Goal: Task Accomplishment & Management: Use online tool/utility

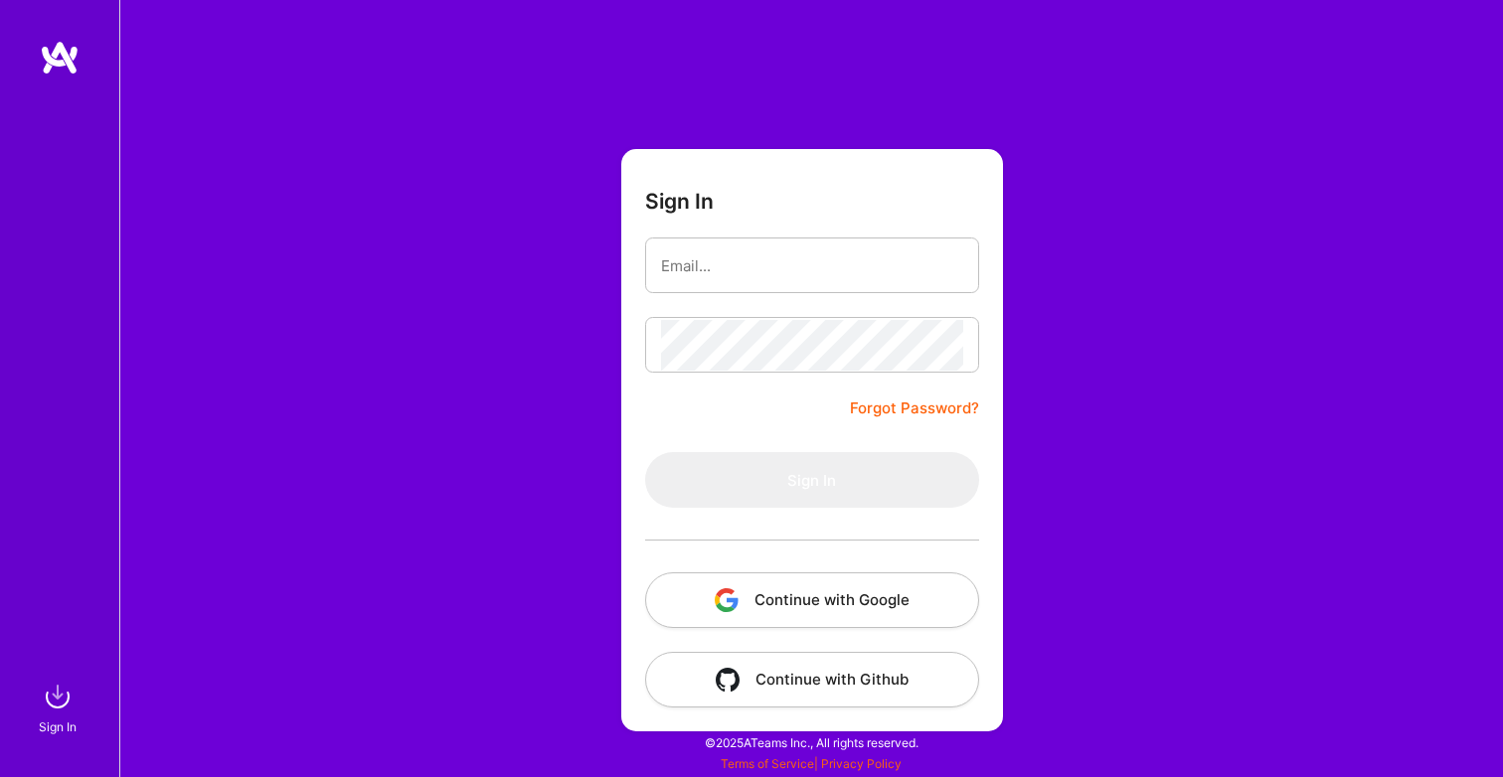
click at [807, 599] on button "Continue with Google" at bounding box center [812, 600] width 334 height 56
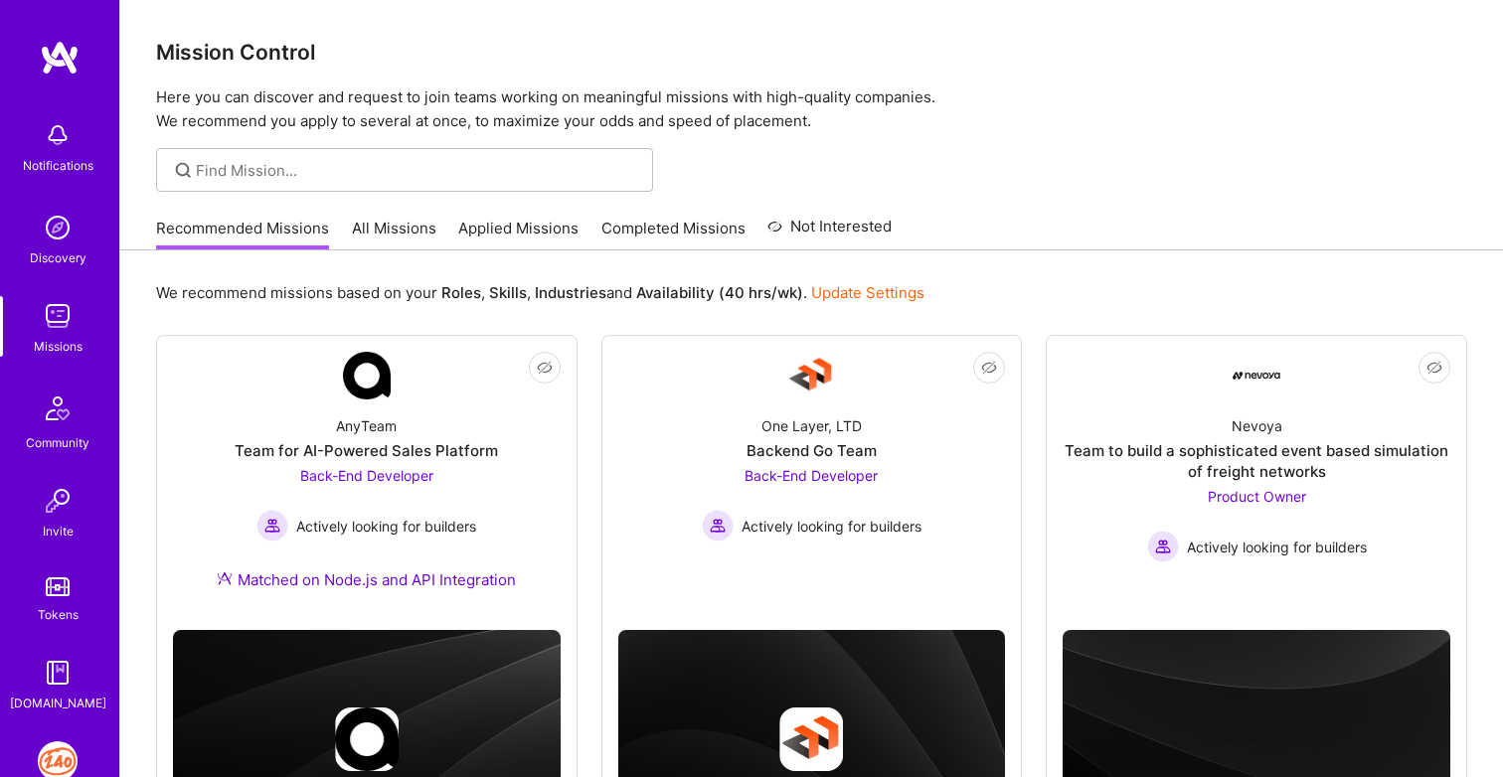
click at [51, 768] on img at bounding box center [58, 761] width 40 height 40
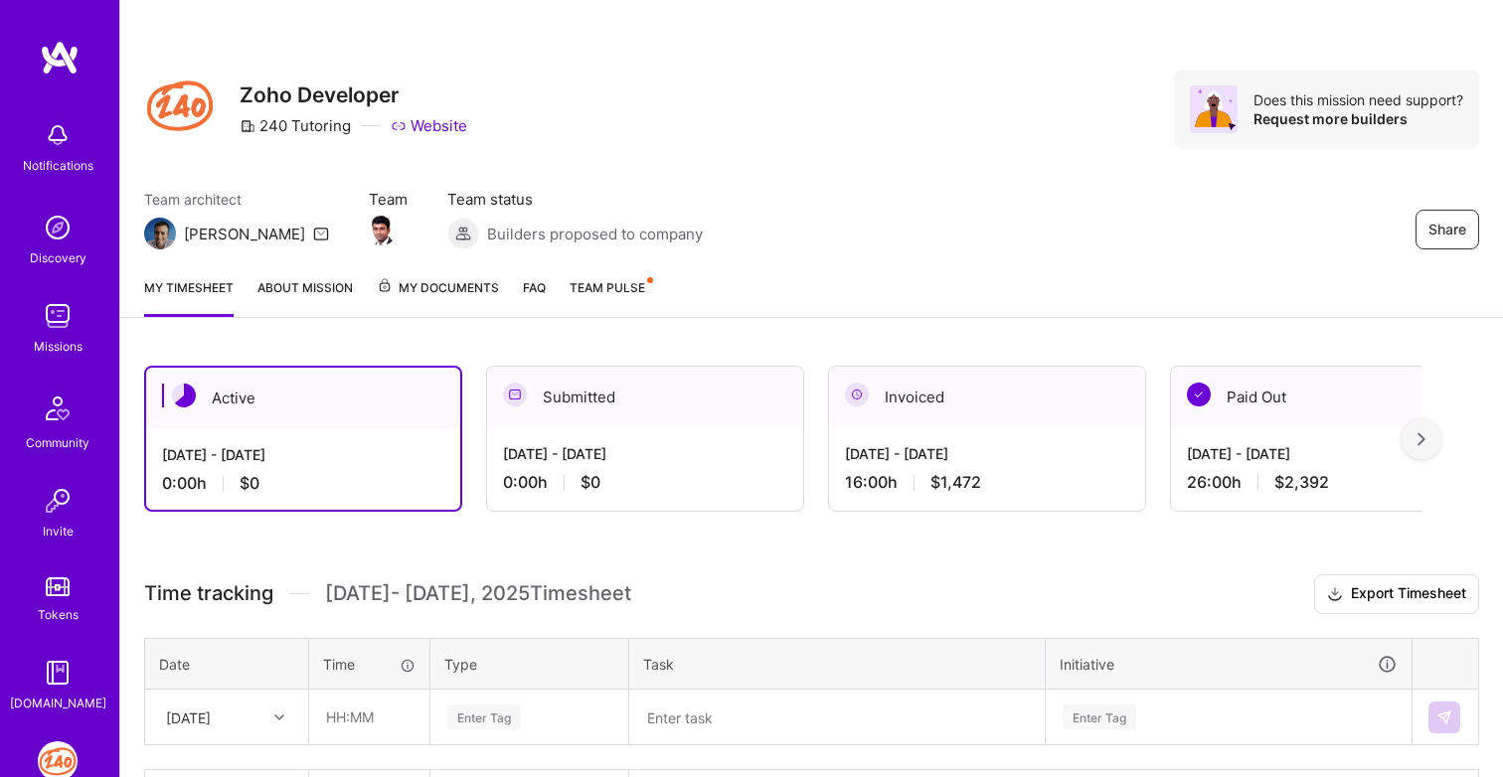
scroll to position [143, 0]
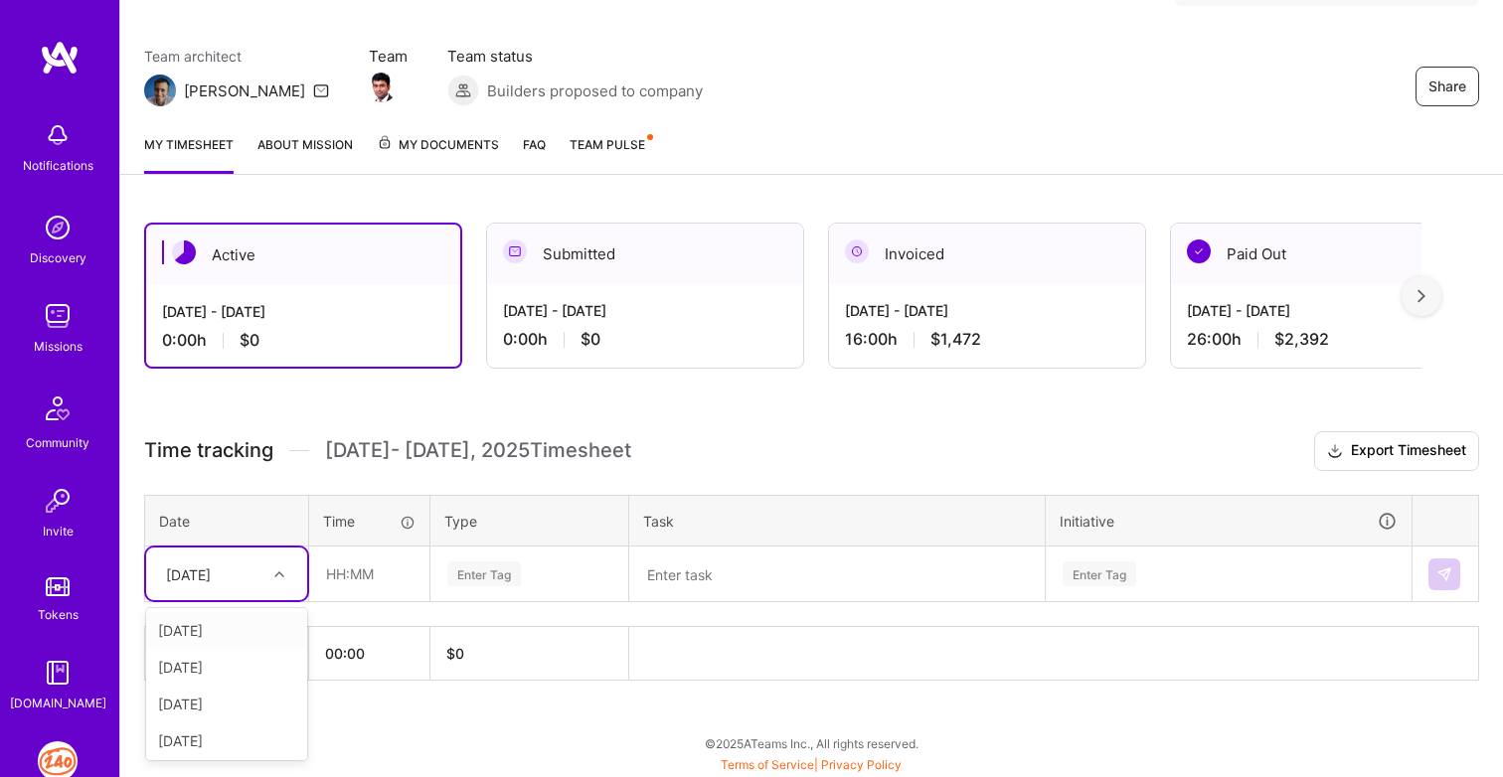
click at [261, 574] on div "[DATE]" at bounding box center [211, 574] width 110 height 33
click at [193, 555] on div "[DATE]" at bounding box center [226, 574] width 161 height 53
click at [224, 704] on div "[DATE]" at bounding box center [226, 704] width 161 height 37
click at [356, 574] on input "text" at bounding box center [369, 574] width 118 height 53
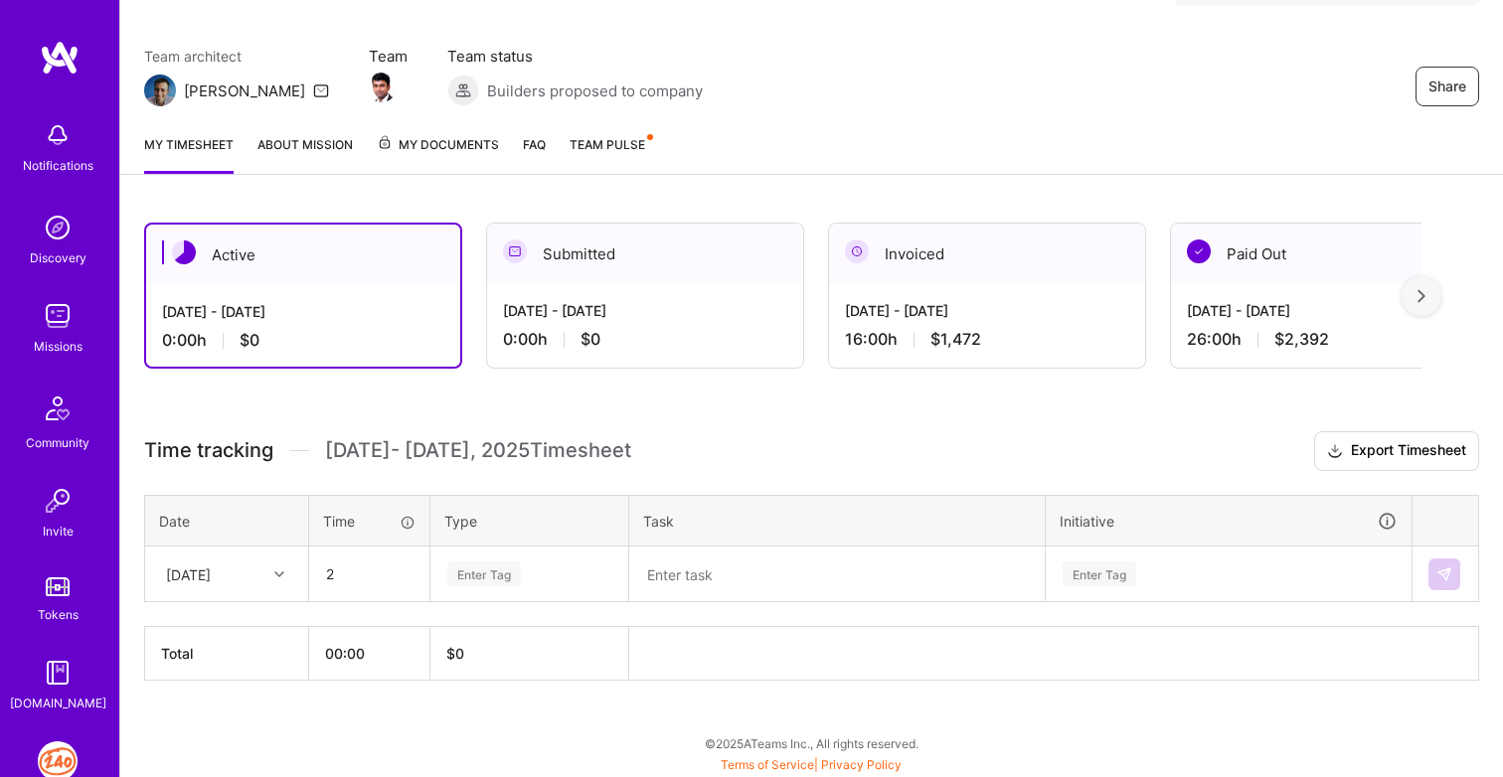
type input "02:00"
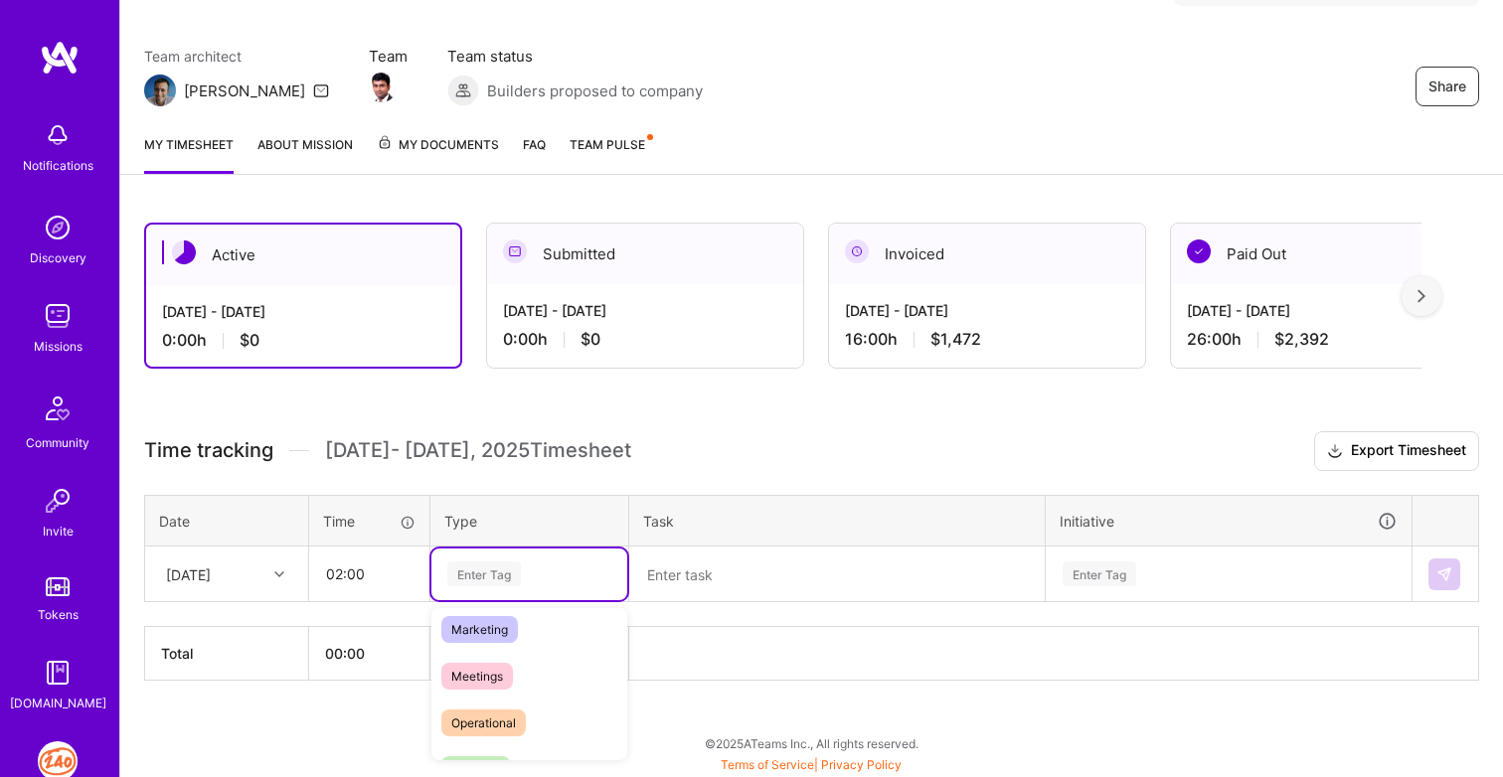
scroll to position [302, 0]
click at [505, 703] on span "Operational" at bounding box center [483, 711] width 84 height 27
click at [545, 561] on div "Operational" at bounding box center [529, 574] width 168 height 27
click at [523, 569] on icon at bounding box center [526, 575] width 12 height 12
click at [523, 568] on div "Enter Tag" at bounding box center [529, 574] width 168 height 25
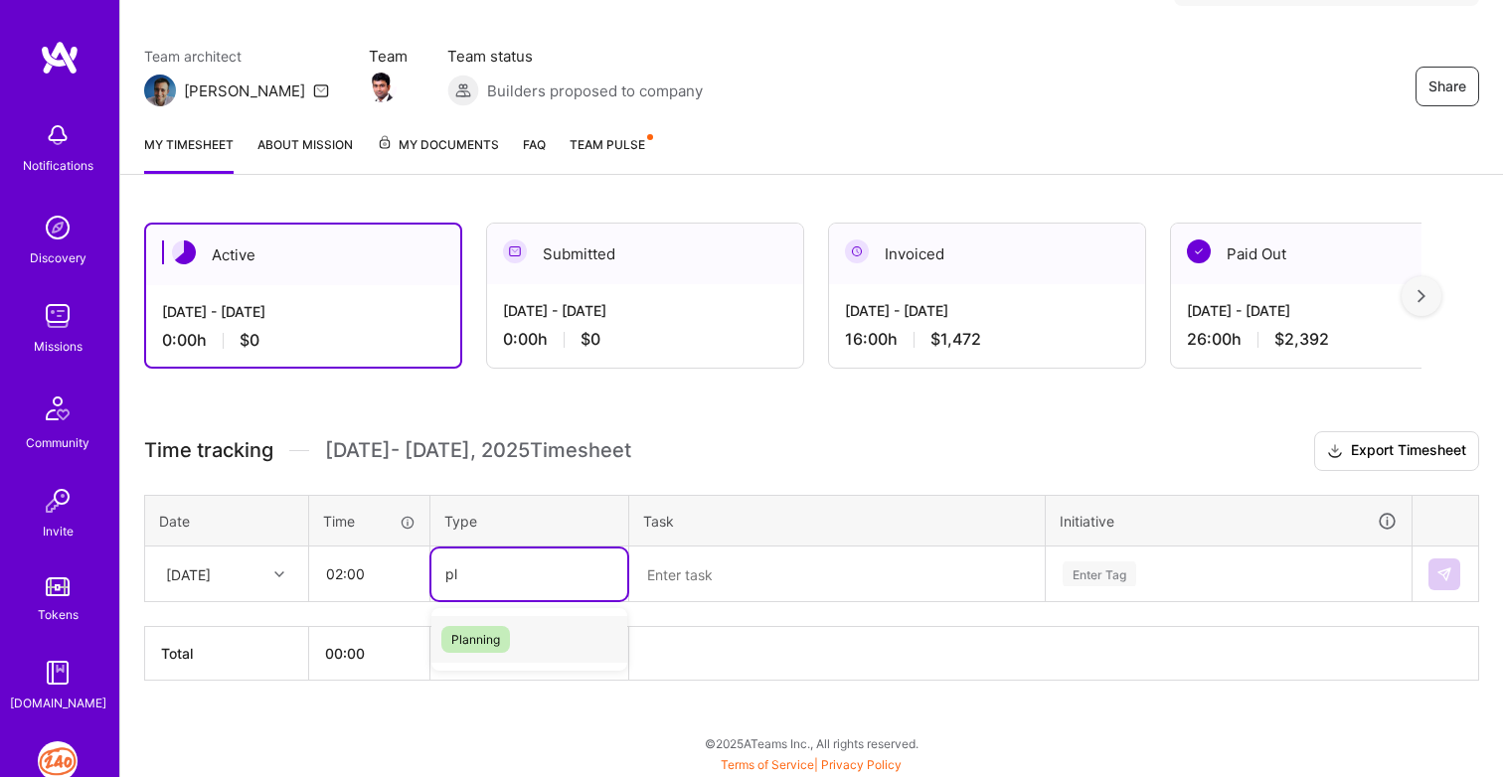
type input "pla"
click at [481, 645] on span "Planning" at bounding box center [475, 639] width 69 height 27
click at [705, 604] on div "Time tracking [DATE] - [DATE] Timesheet Export Timesheet Date Time Type Task In…" at bounding box center [811, 555] width 1335 height 249
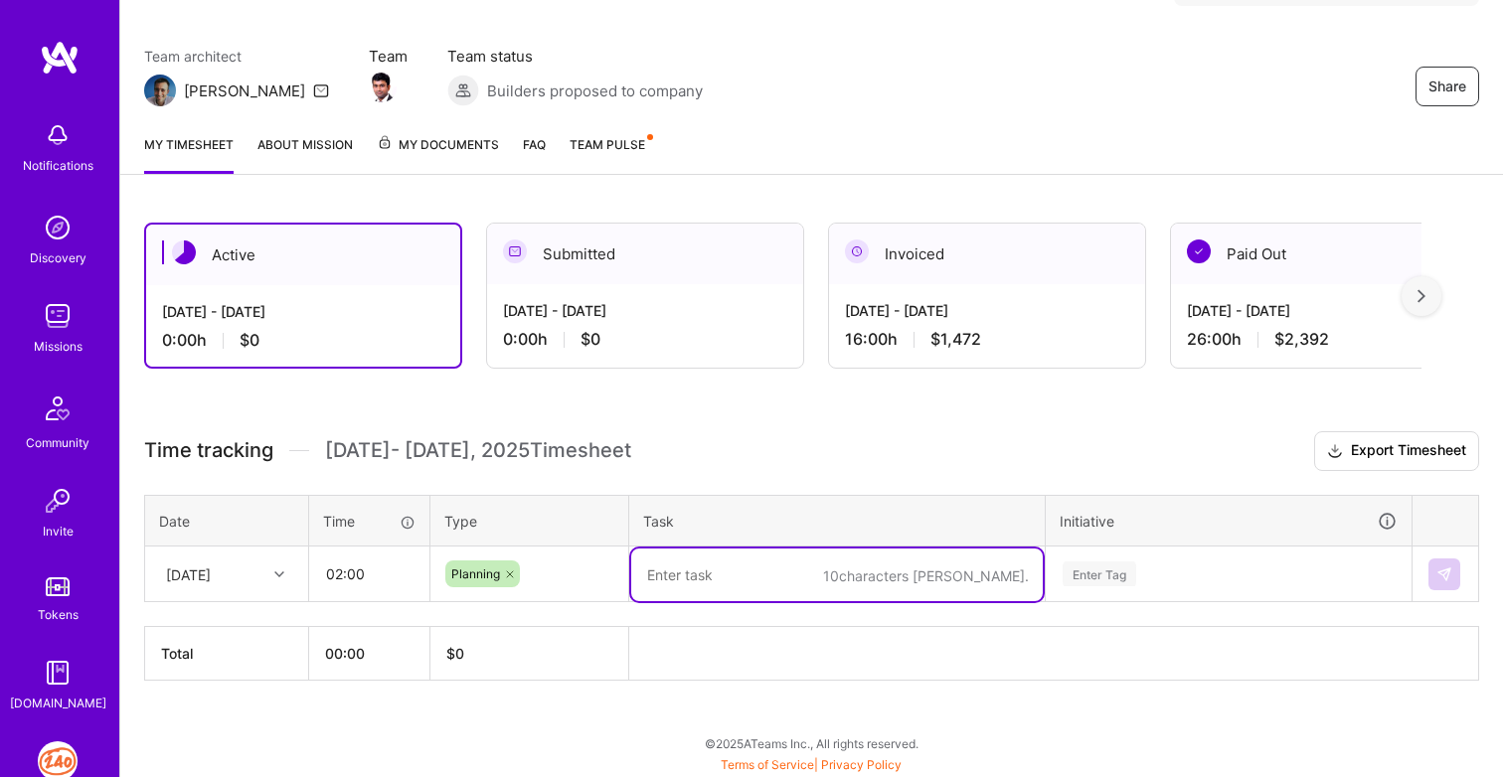
click at [736, 559] on textarea at bounding box center [836, 575] width 411 height 53
type textarea "Setup"
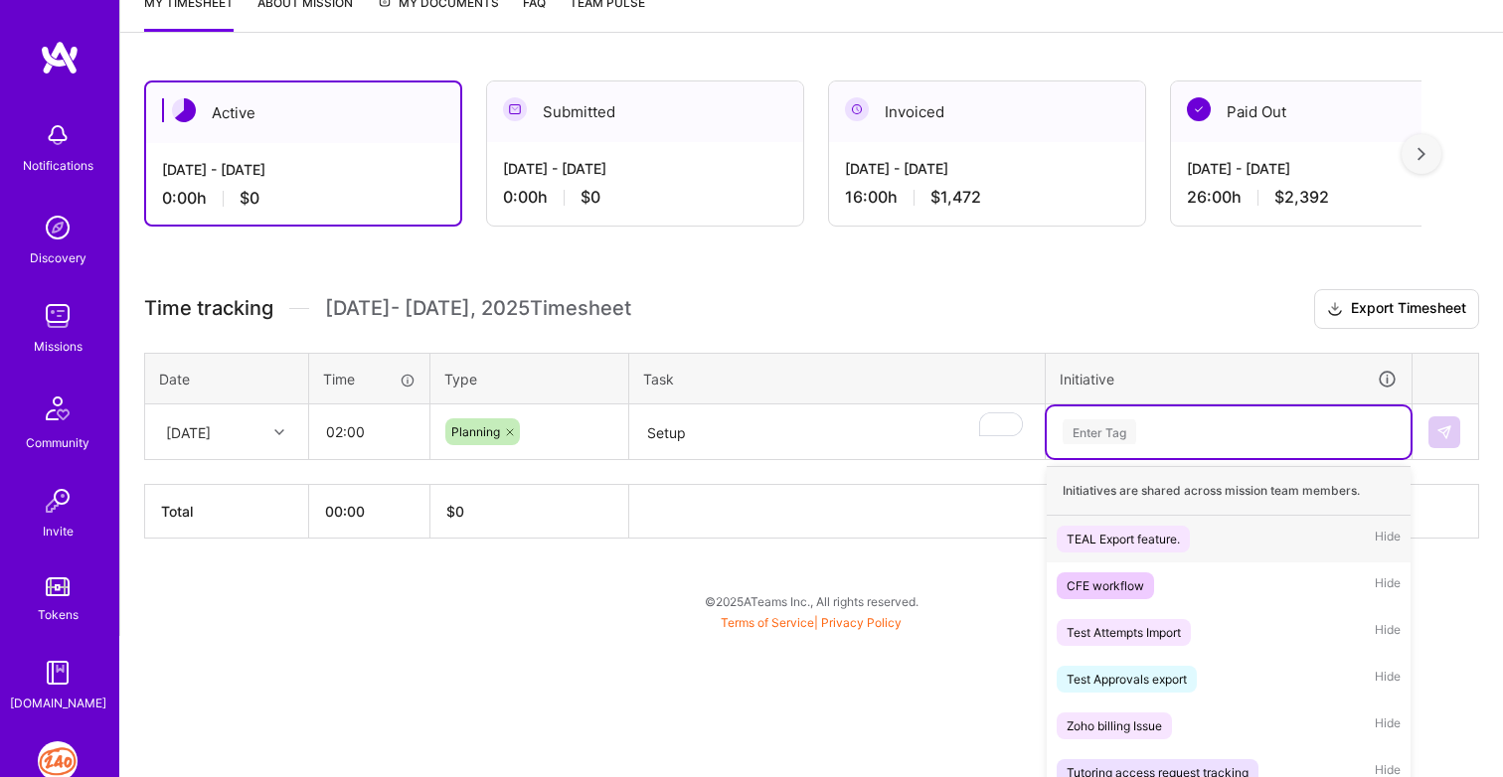
scroll to position [381, 0]
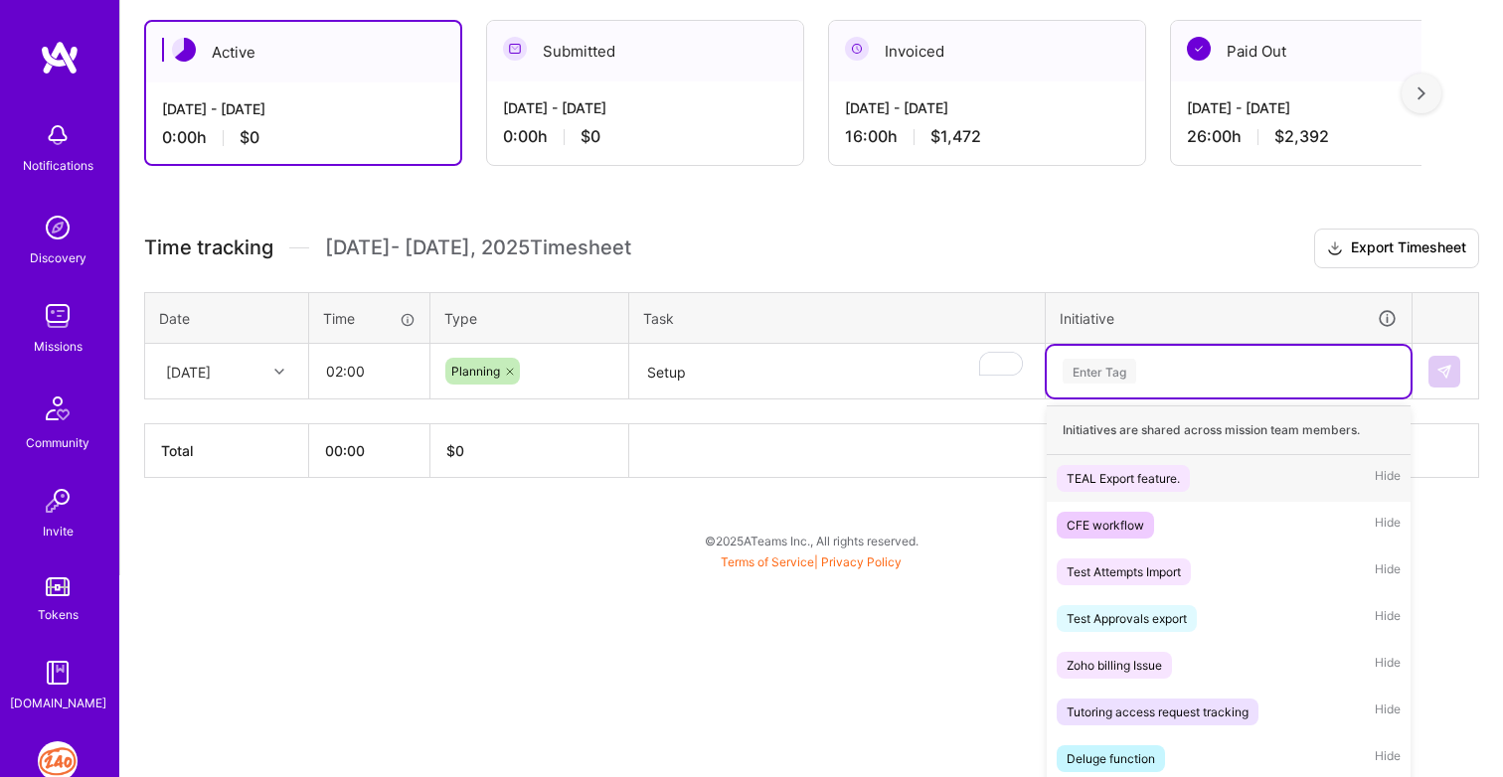
click at [1098, 398] on div "option TEAL Export feature. focused, 1 of 8. 8 results available. Use Up and Do…" at bounding box center [1229, 372] width 364 height 52
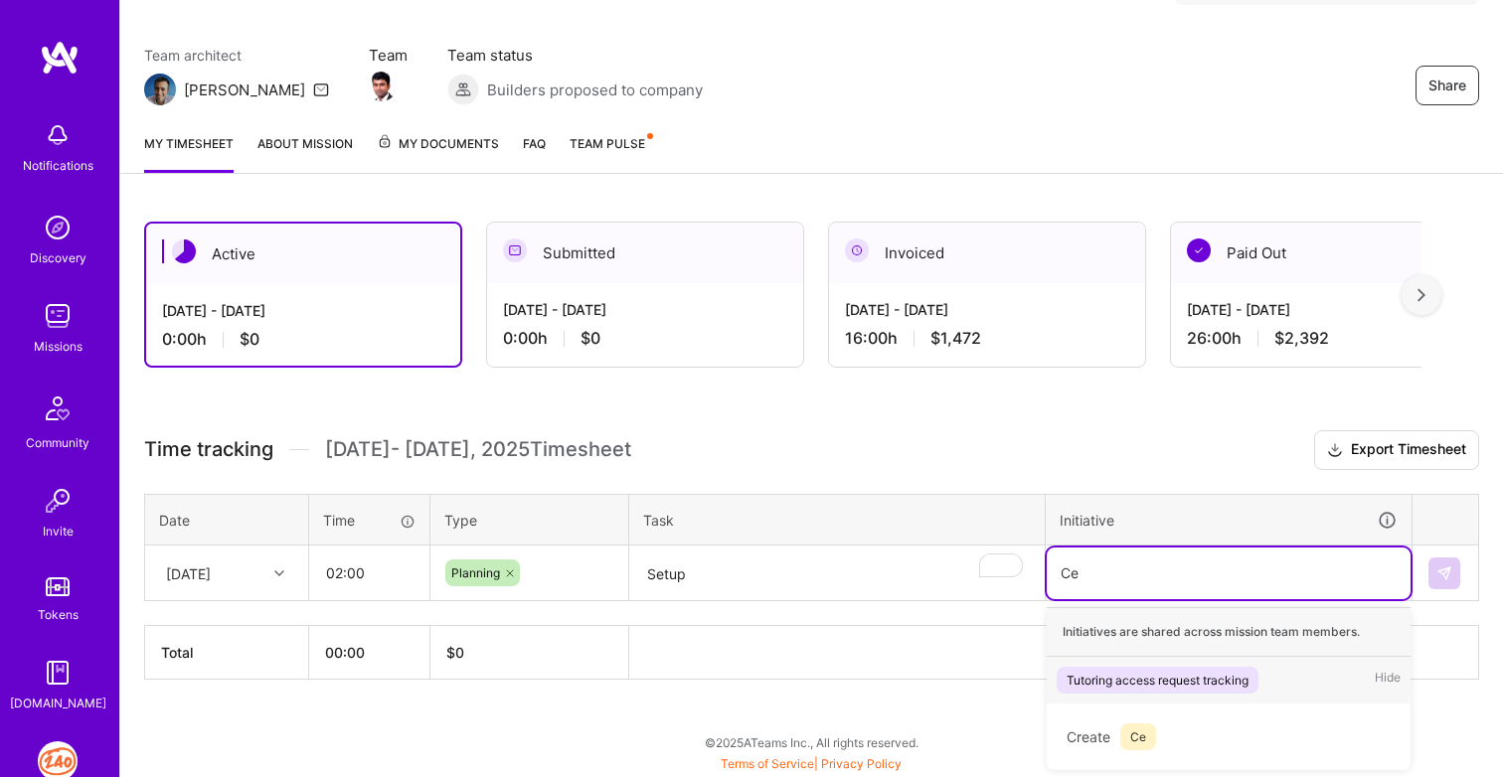
scroll to position [143, 0]
type input "Cert Portal"
click at [1160, 693] on span "Cert Portal" at bounding box center [1160, 691] width 80 height 27
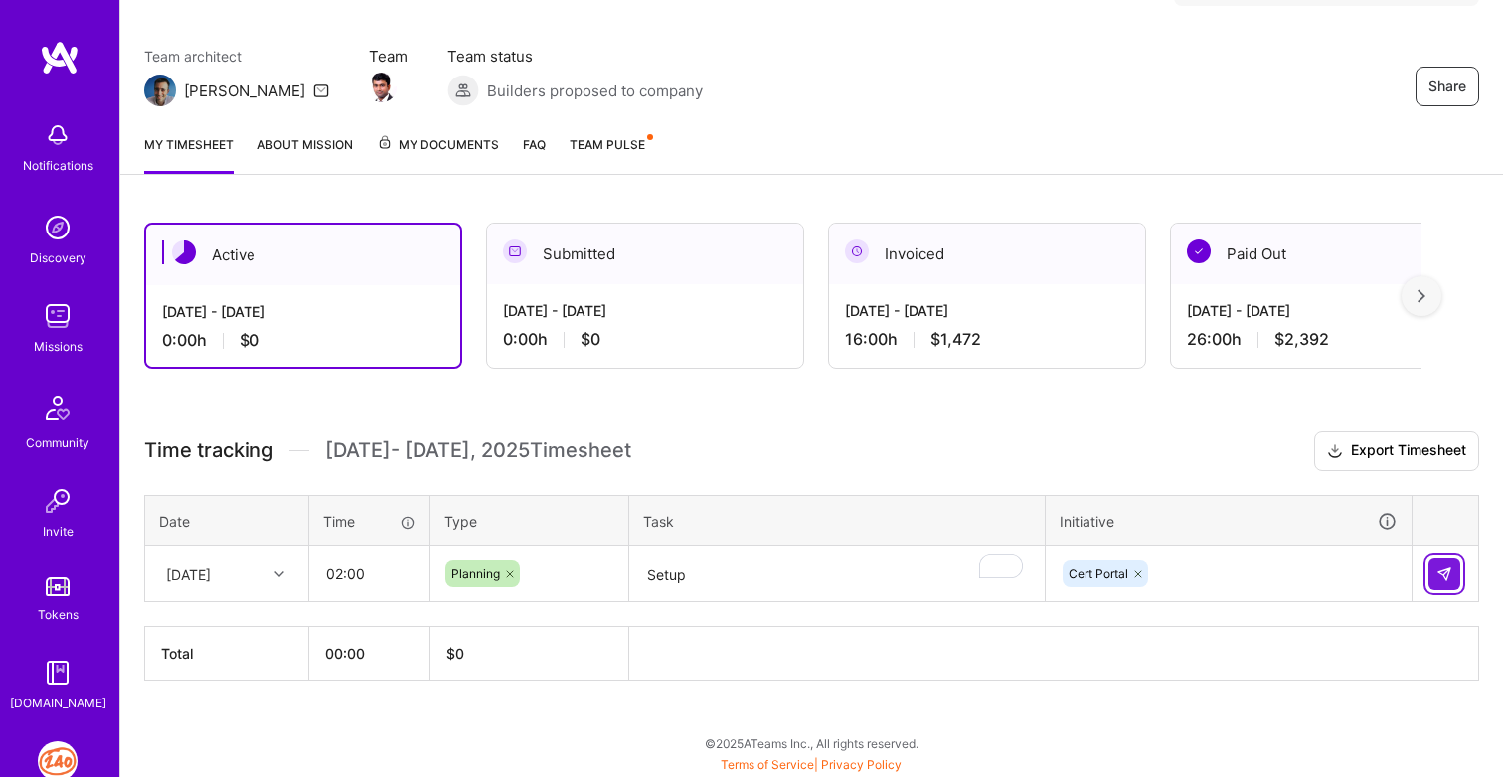
click at [1448, 567] on img at bounding box center [1444, 575] width 16 height 16
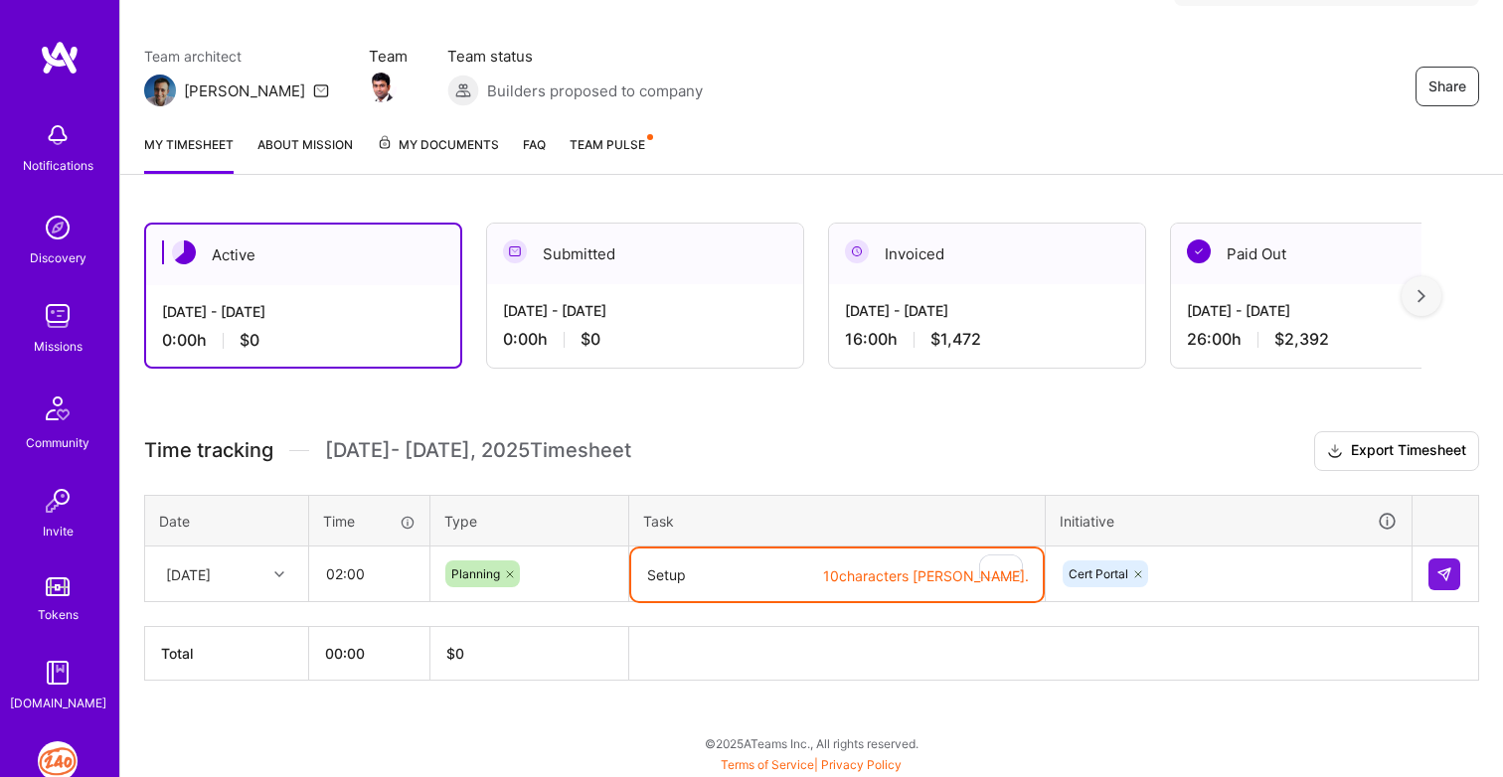
click at [798, 575] on textarea "Setup" at bounding box center [836, 575] width 411 height 53
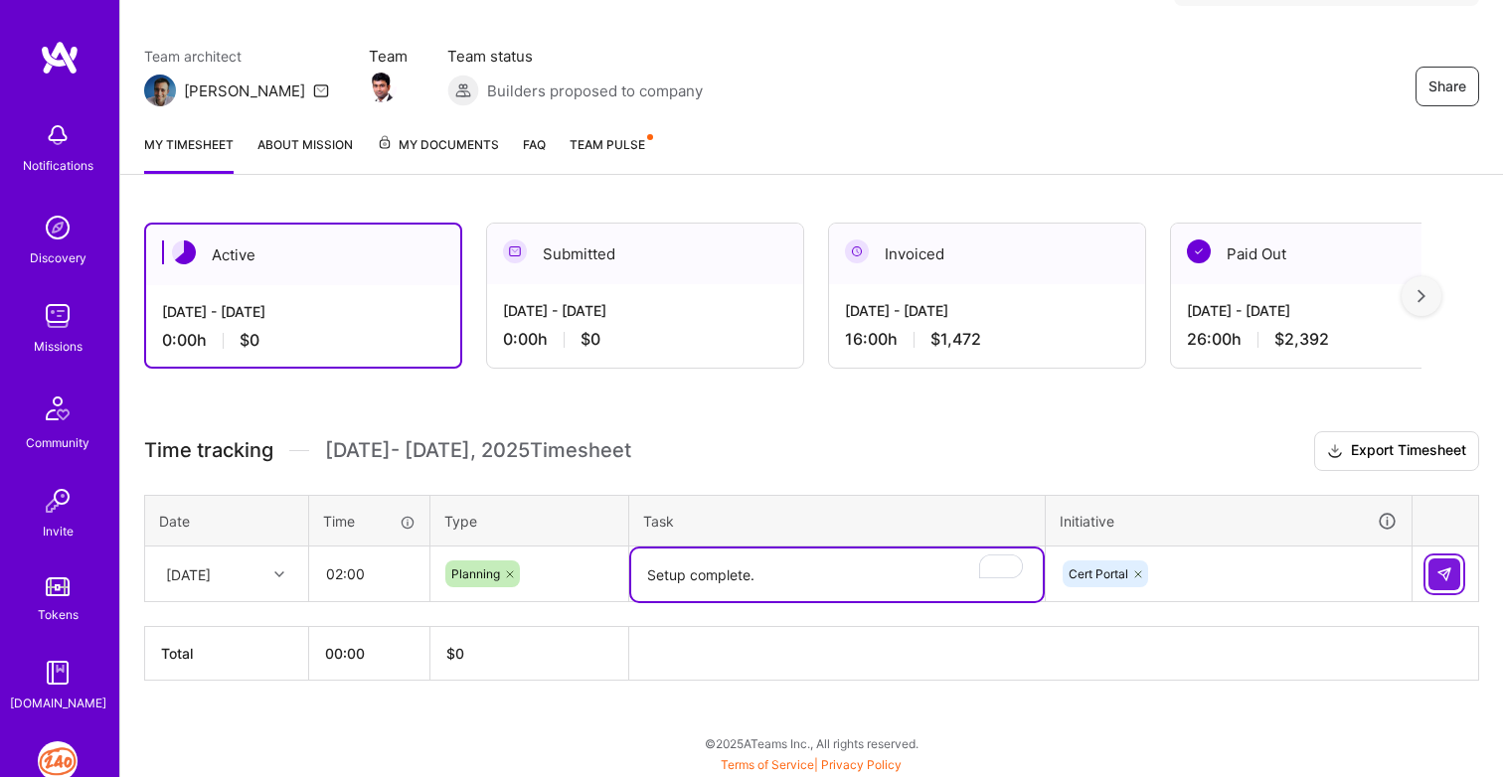
type textarea "Setup complete."
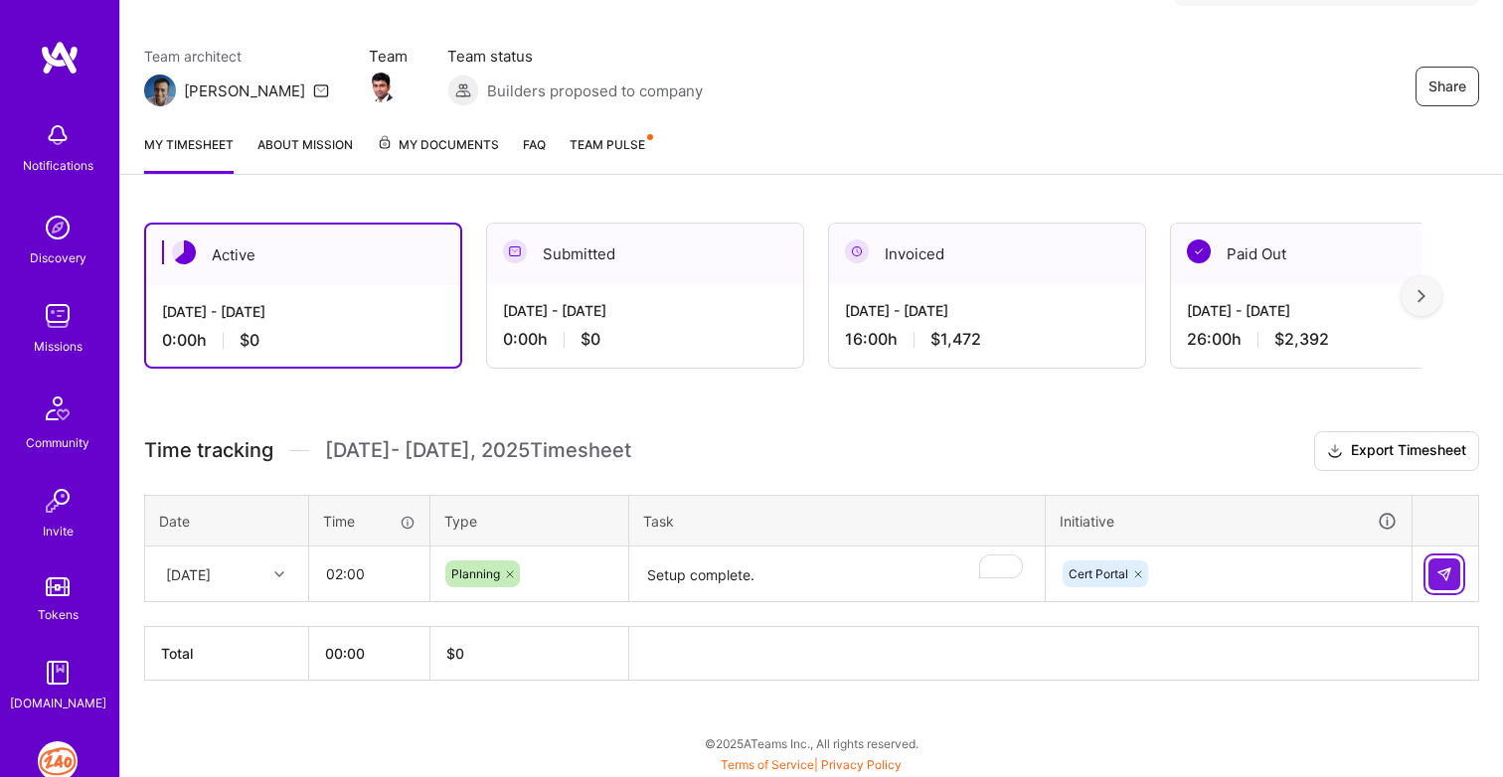
click at [1433, 571] on button at bounding box center [1444, 575] width 32 height 32
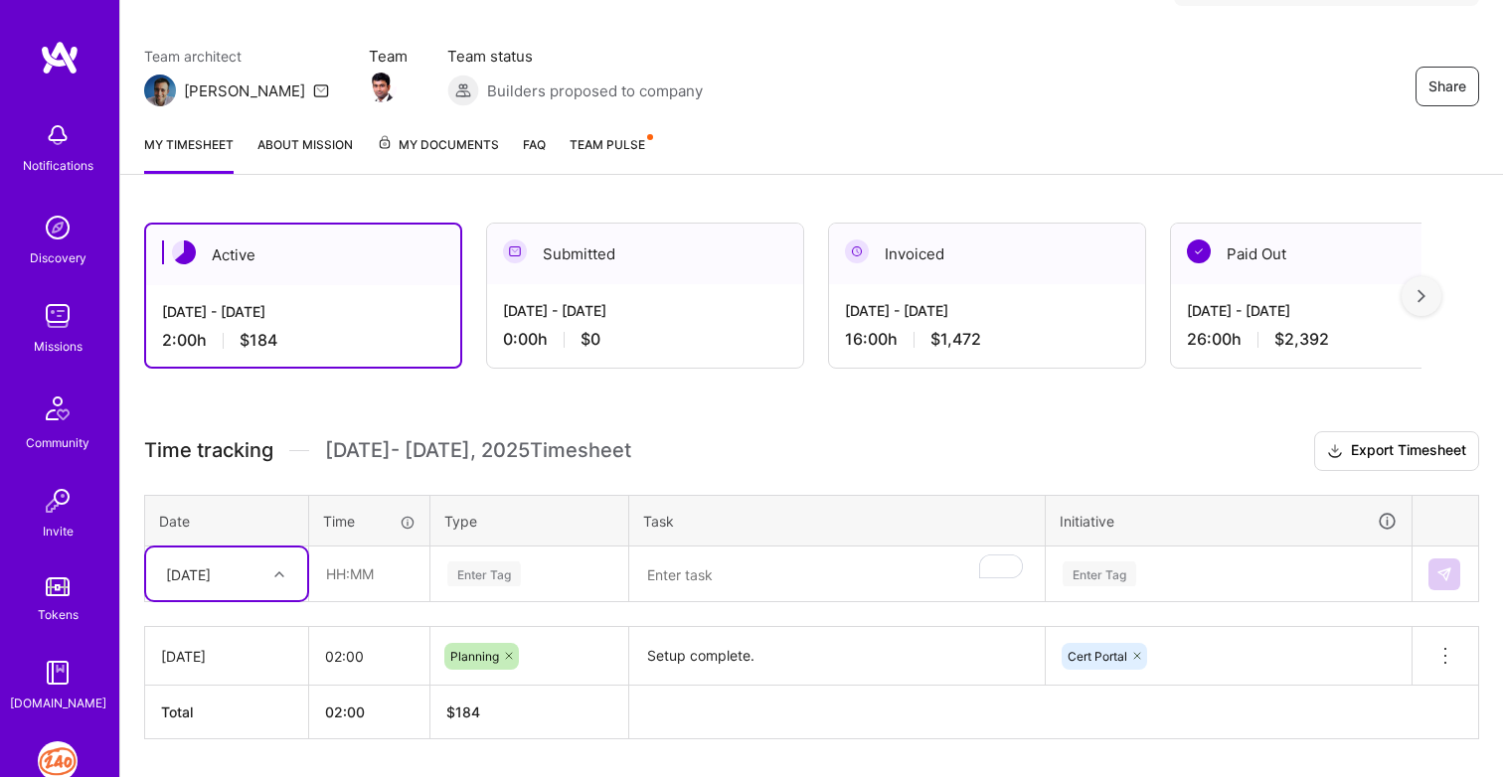
scroll to position [202, 0]
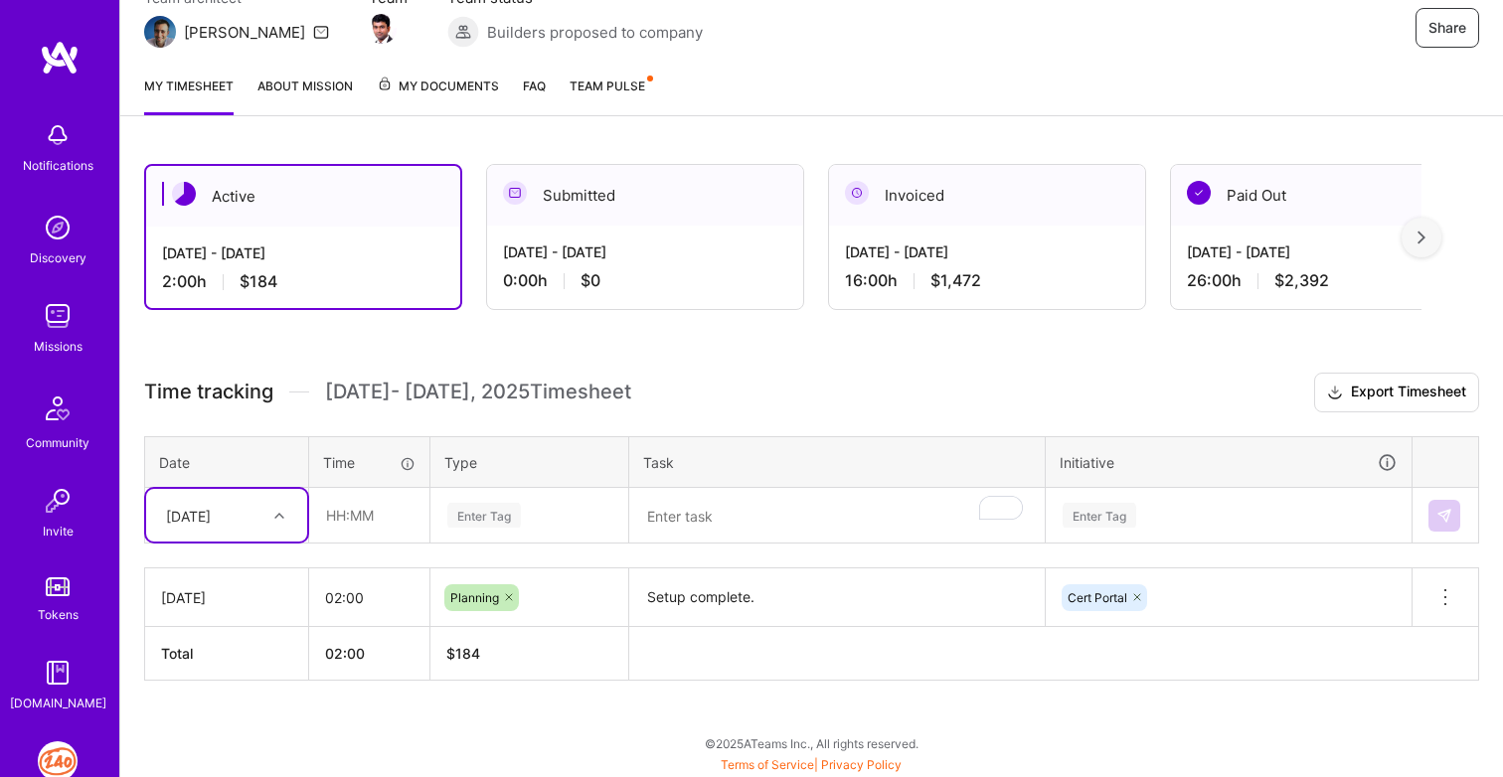
click at [261, 542] on div "option [DATE], selected. Select is focused ,type to refine list, press Down to …" at bounding box center [226, 515] width 161 height 53
click at [251, 643] on div "[DATE]" at bounding box center [226, 645] width 161 height 37
click at [361, 519] on input "text" at bounding box center [369, 515] width 118 height 53
type input "02:00"
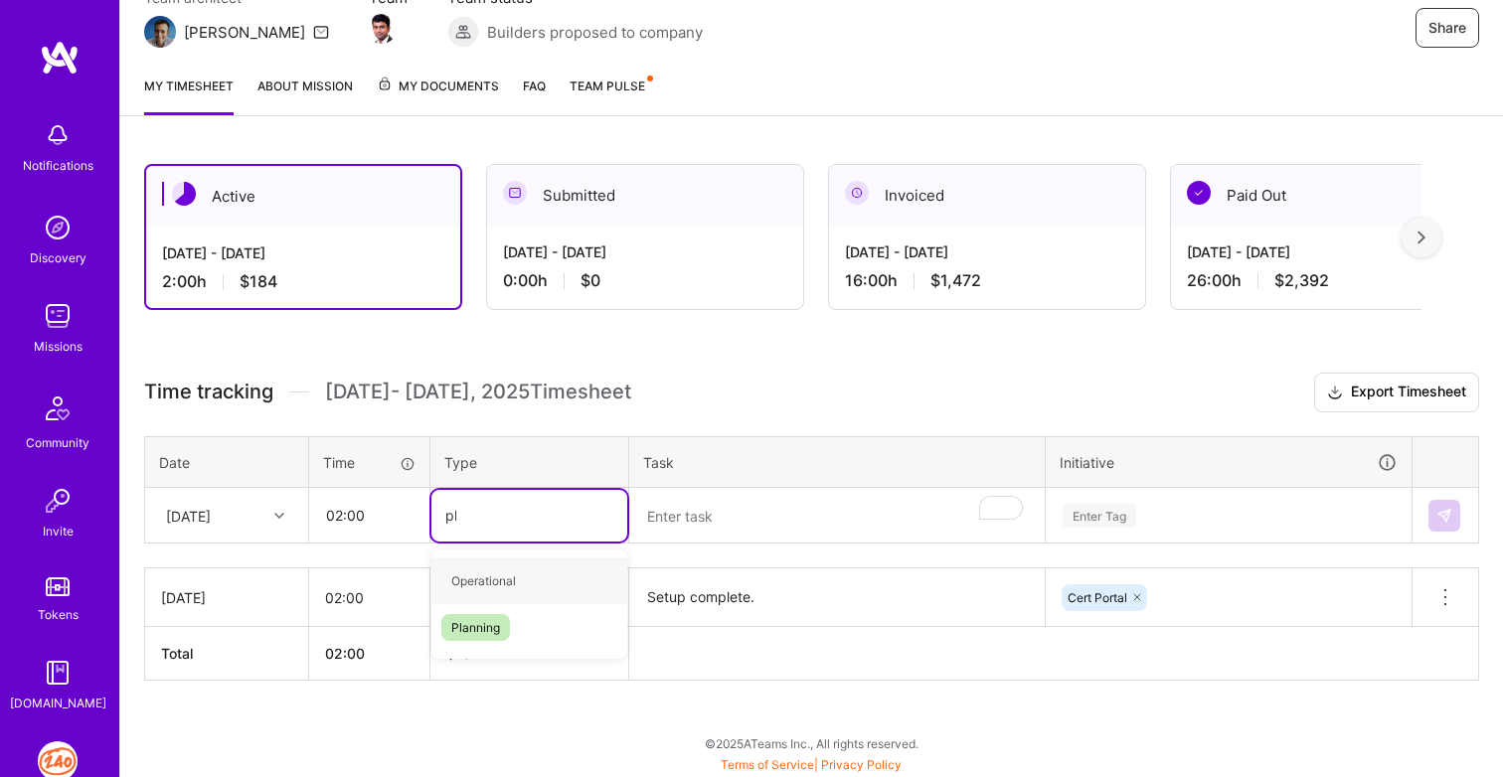
type input "pla"
click at [507, 575] on span "Planning" at bounding box center [475, 581] width 69 height 27
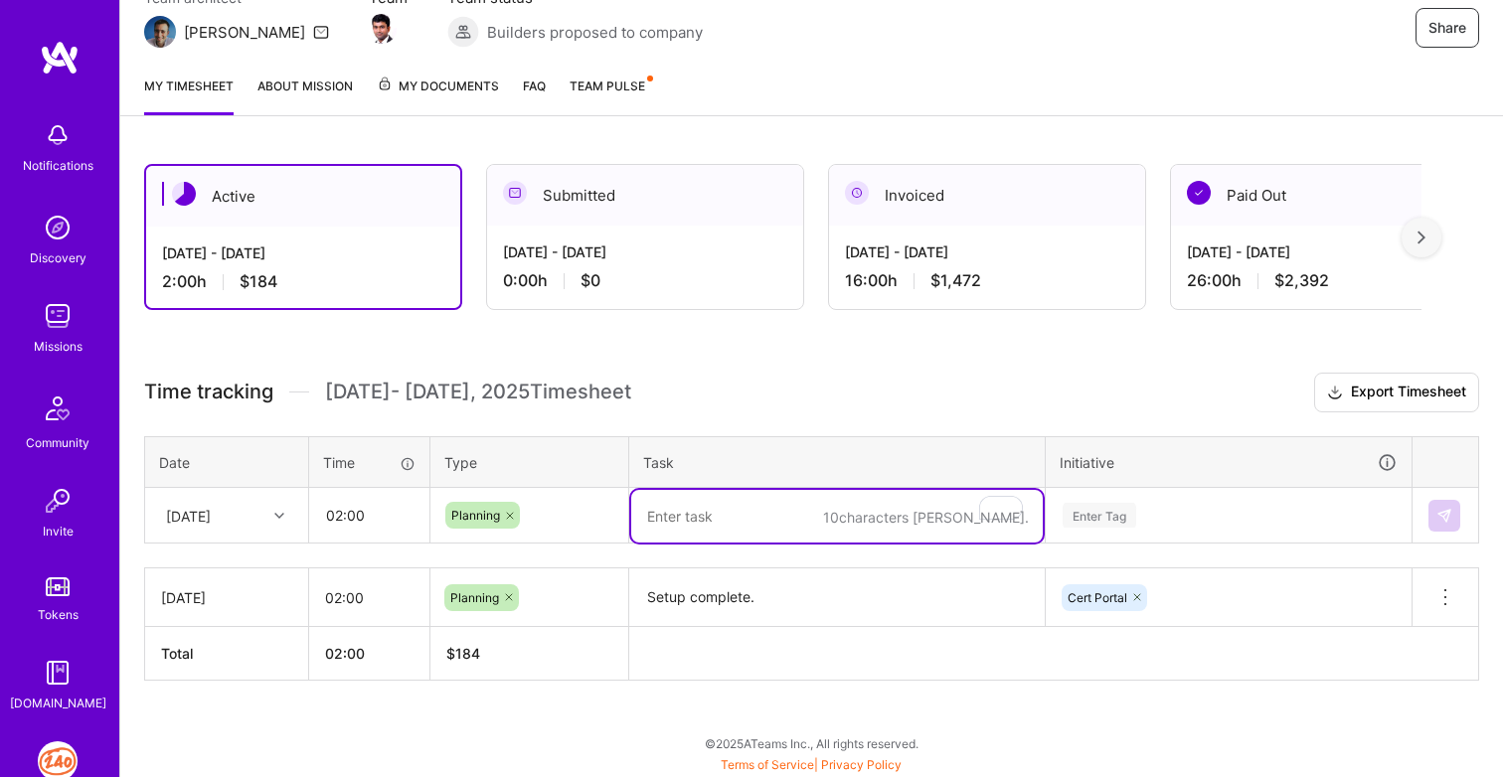
click at [743, 502] on textarea "To enrich screen reader interactions, please activate Accessibility in Grammarl…" at bounding box center [836, 516] width 411 height 53
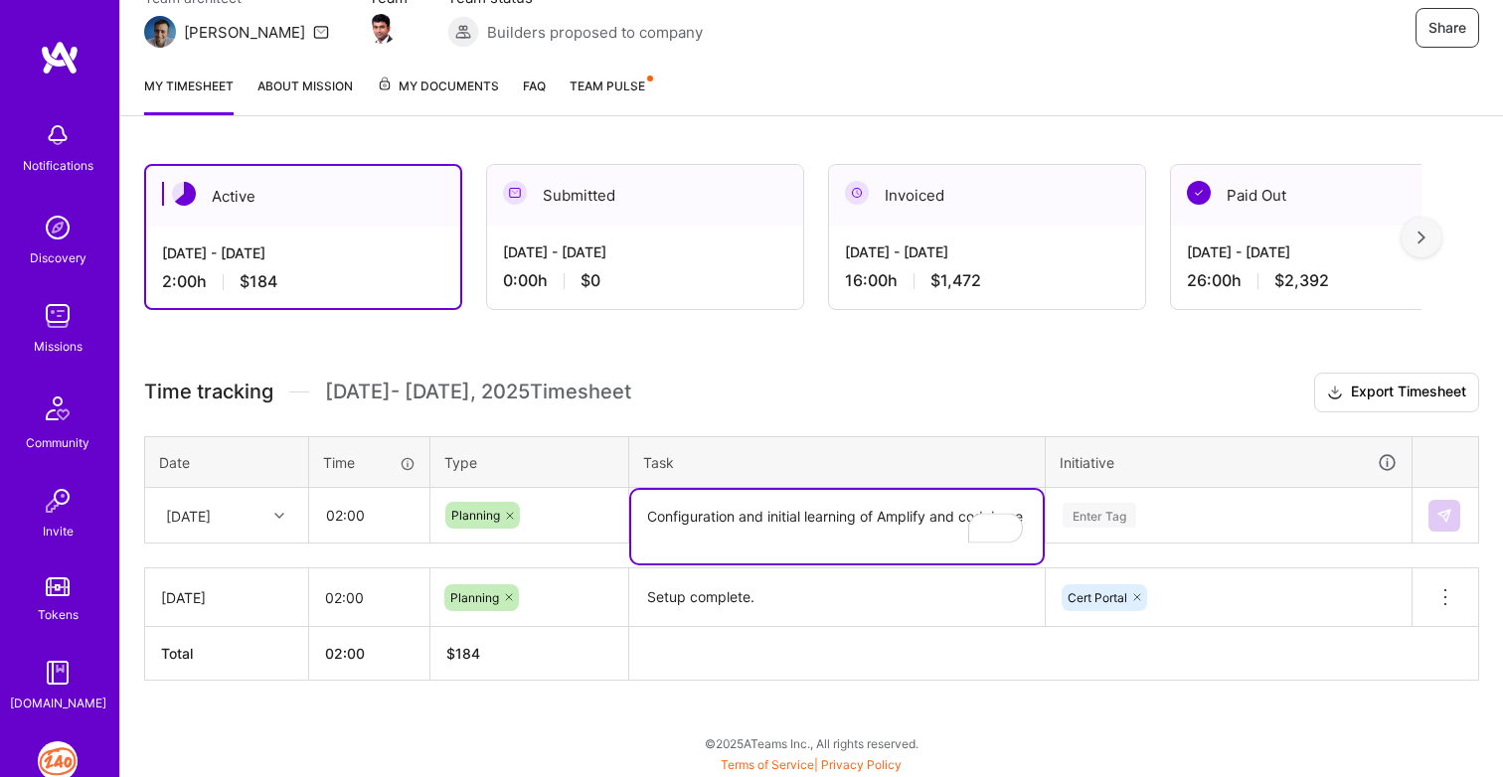
type textarea "Configuration and initial learning of Amplify and codebase"
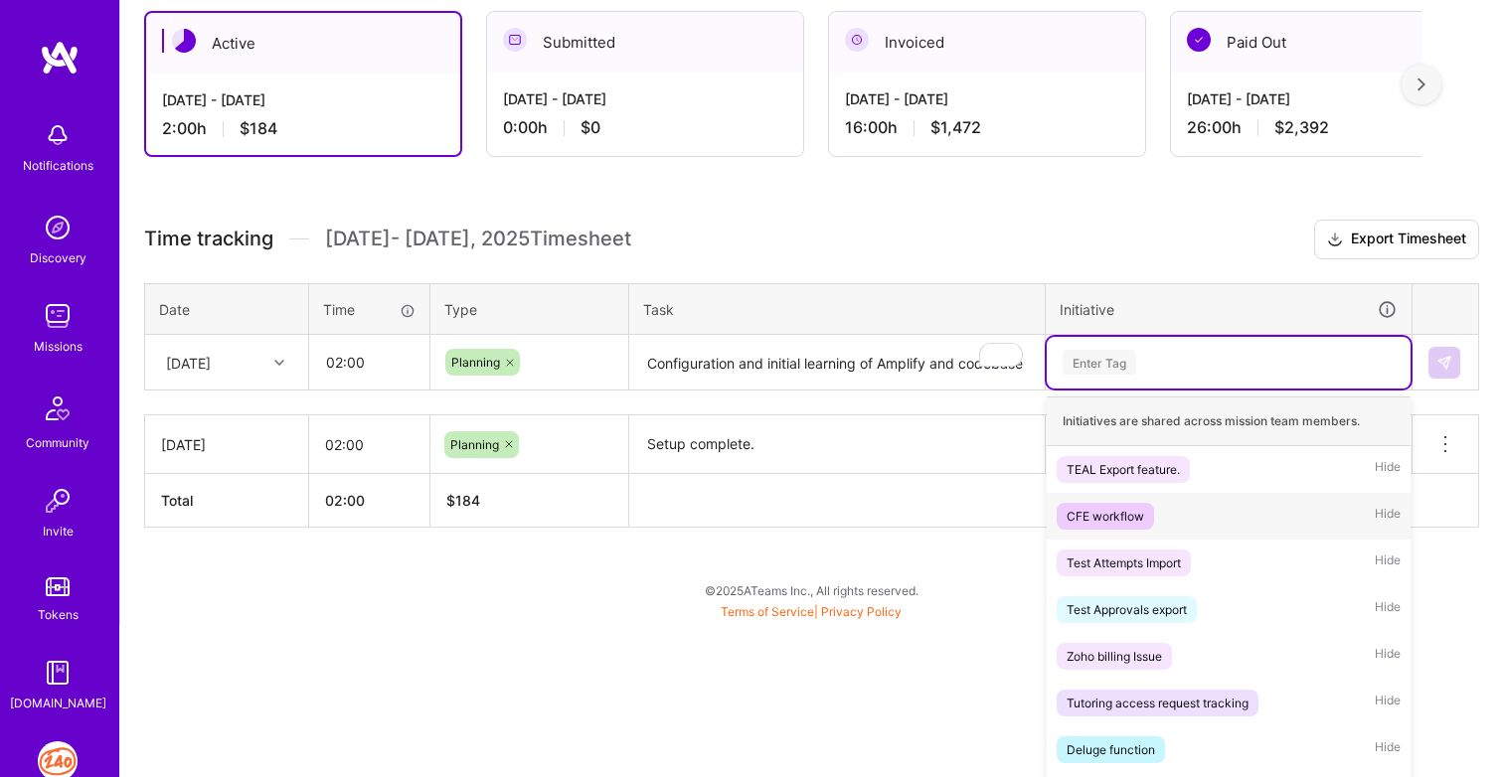
click at [1108, 389] on div "option Cert Portal, selected. option CFE workflow focused, 2 of 9. 9 results av…" at bounding box center [1229, 363] width 364 height 52
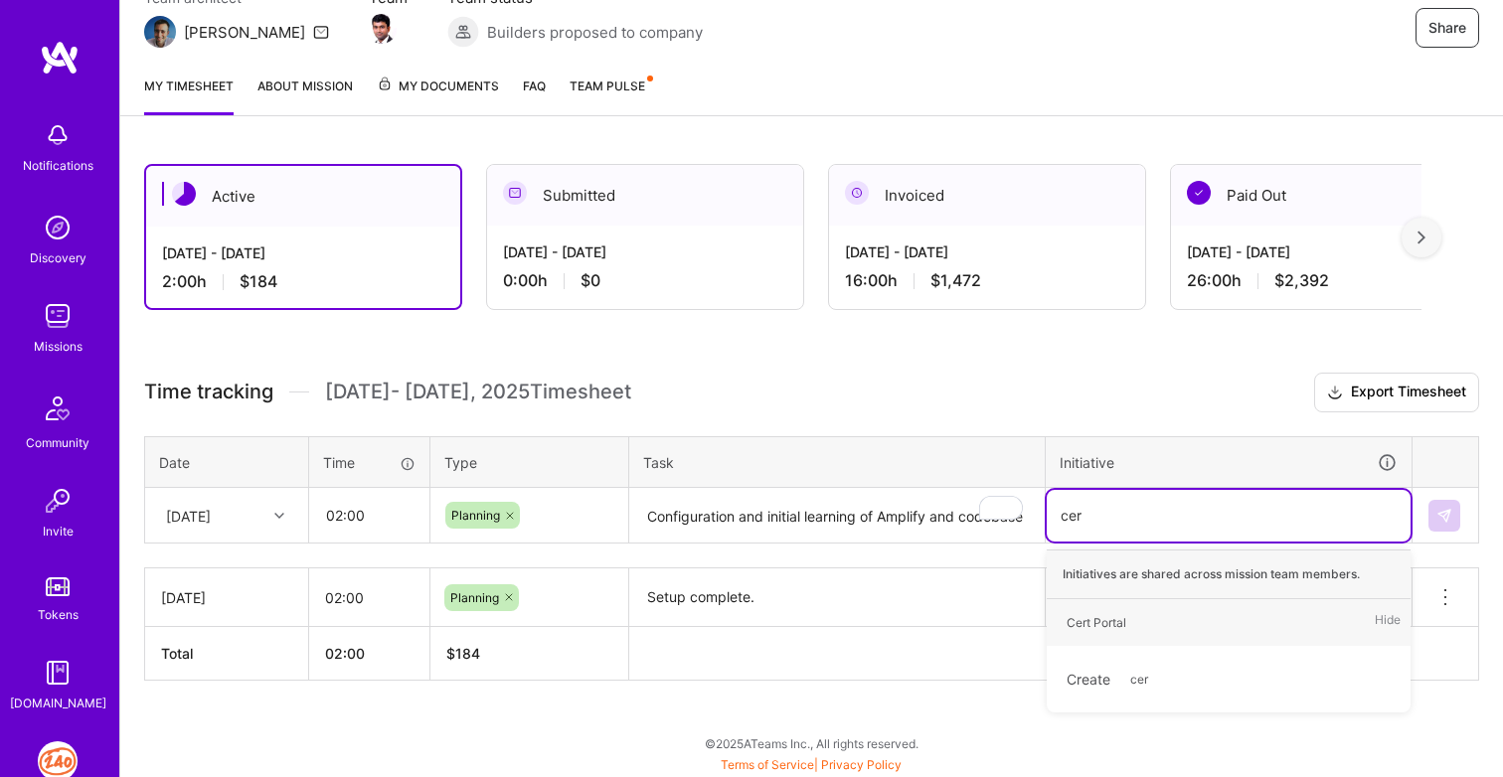
type input "cert"
click at [1122, 614] on div "Cert Portal" at bounding box center [1096, 622] width 60 height 21
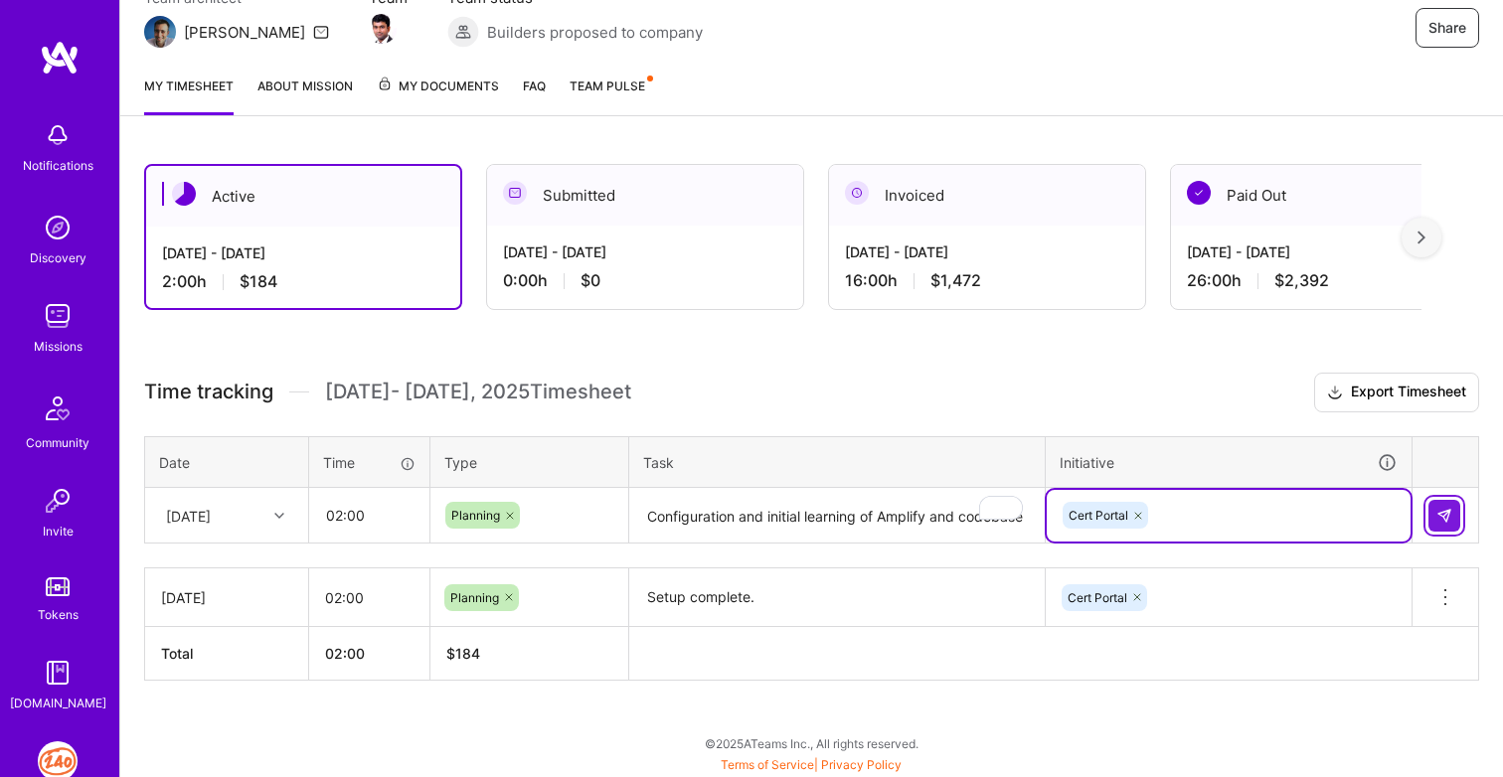
click at [1449, 512] on img at bounding box center [1444, 516] width 16 height 16
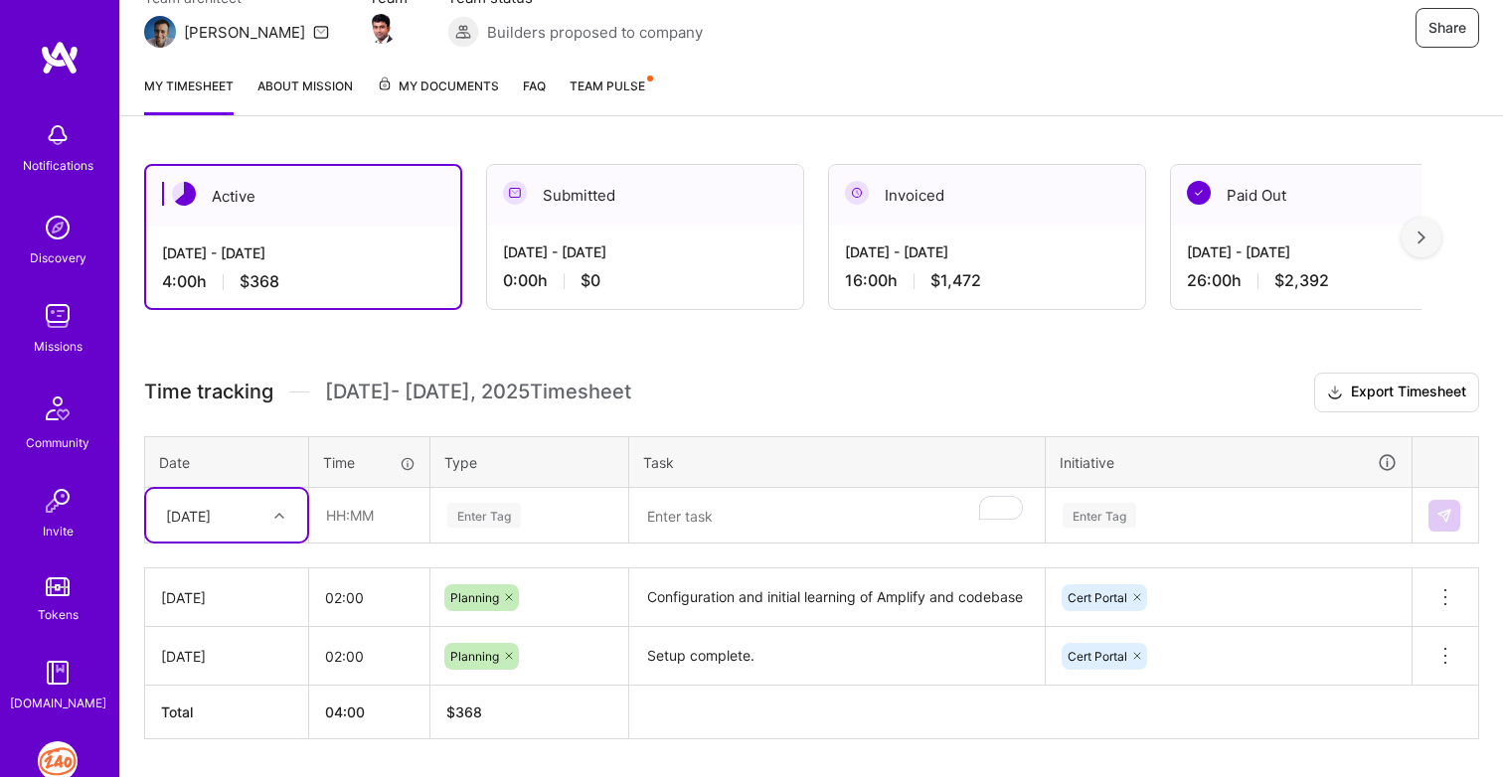
scroll to position [260, 0]
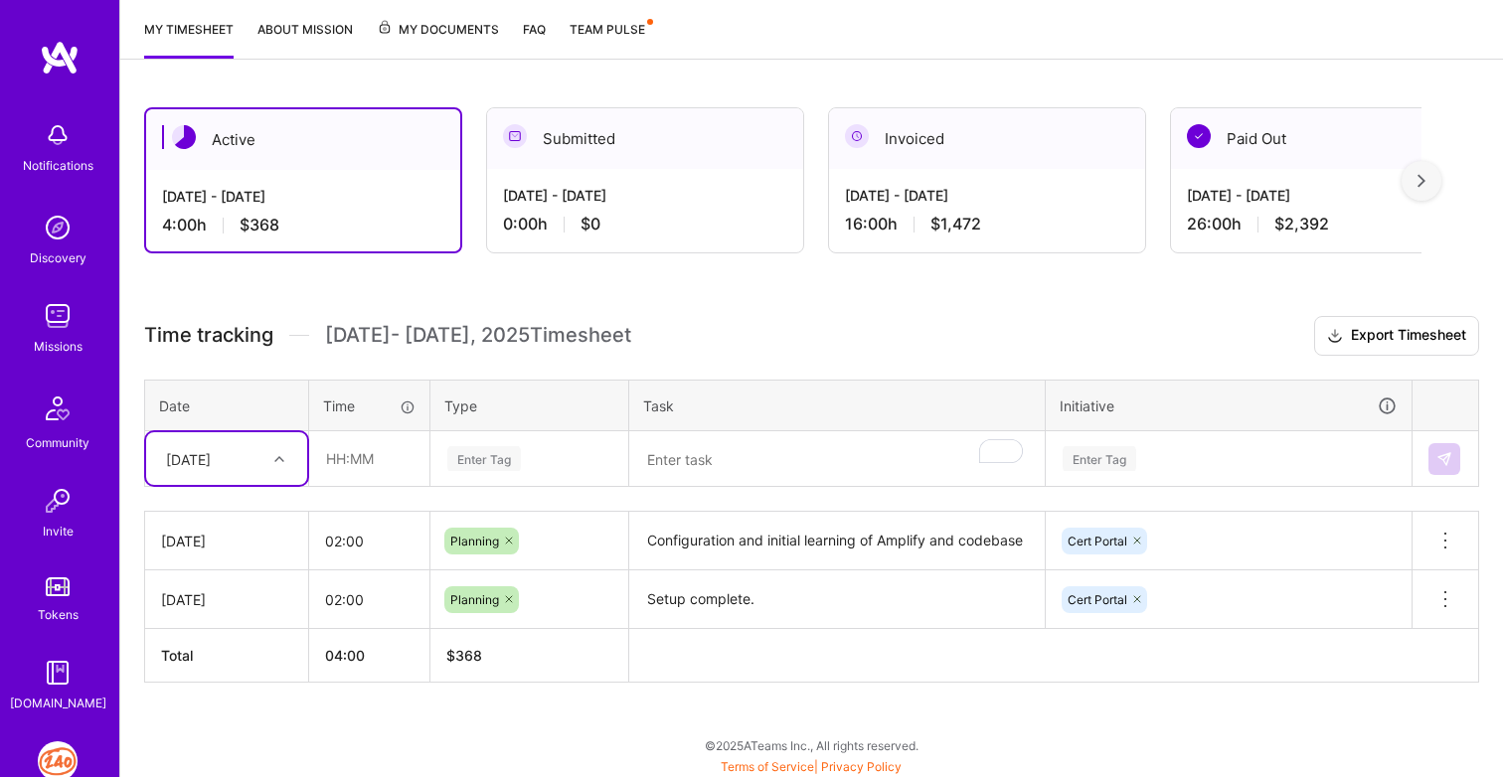
click at [235, 485] on div "option [DATE], selected. Select is focused ,type to refine list, press Down to …" at bounding box center [226, 458] width 161 height 53
click at [221, 635] on div "[DATE]" at bounding box center [226, 627] width 161 height 37
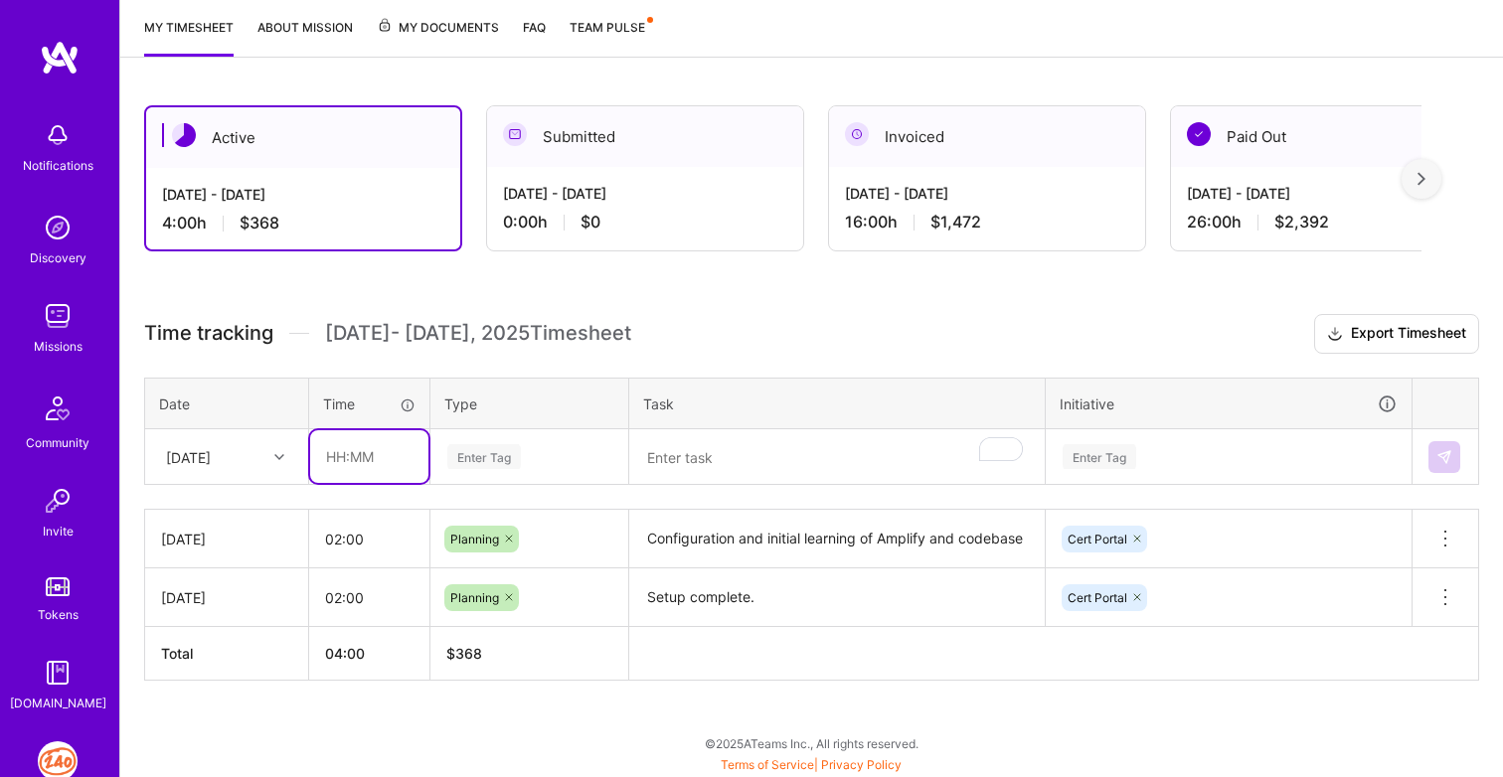
click at [361, 465] on input "text" at bounding box center [369, 456] width 118 height 53
type input "02:00"
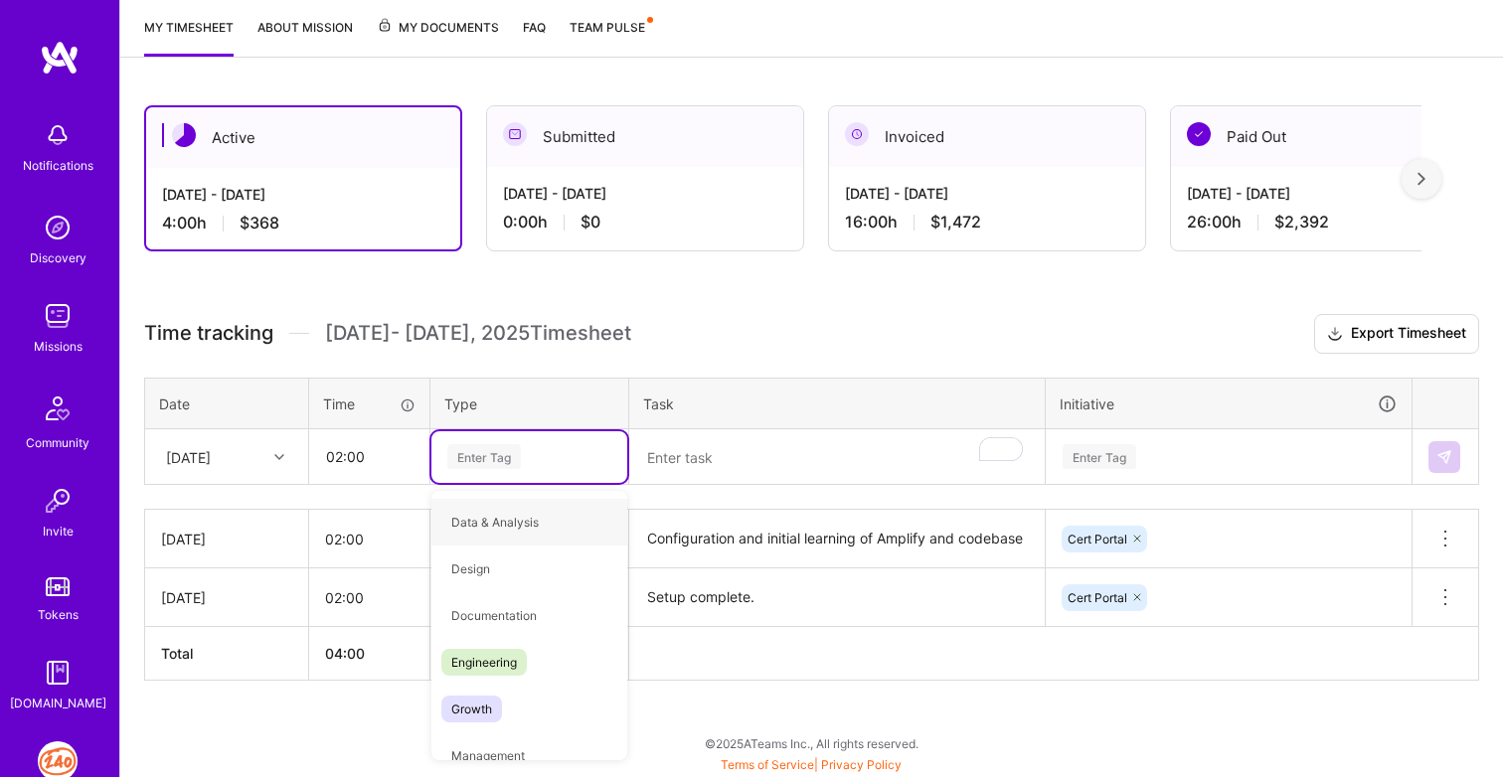
type input "r"
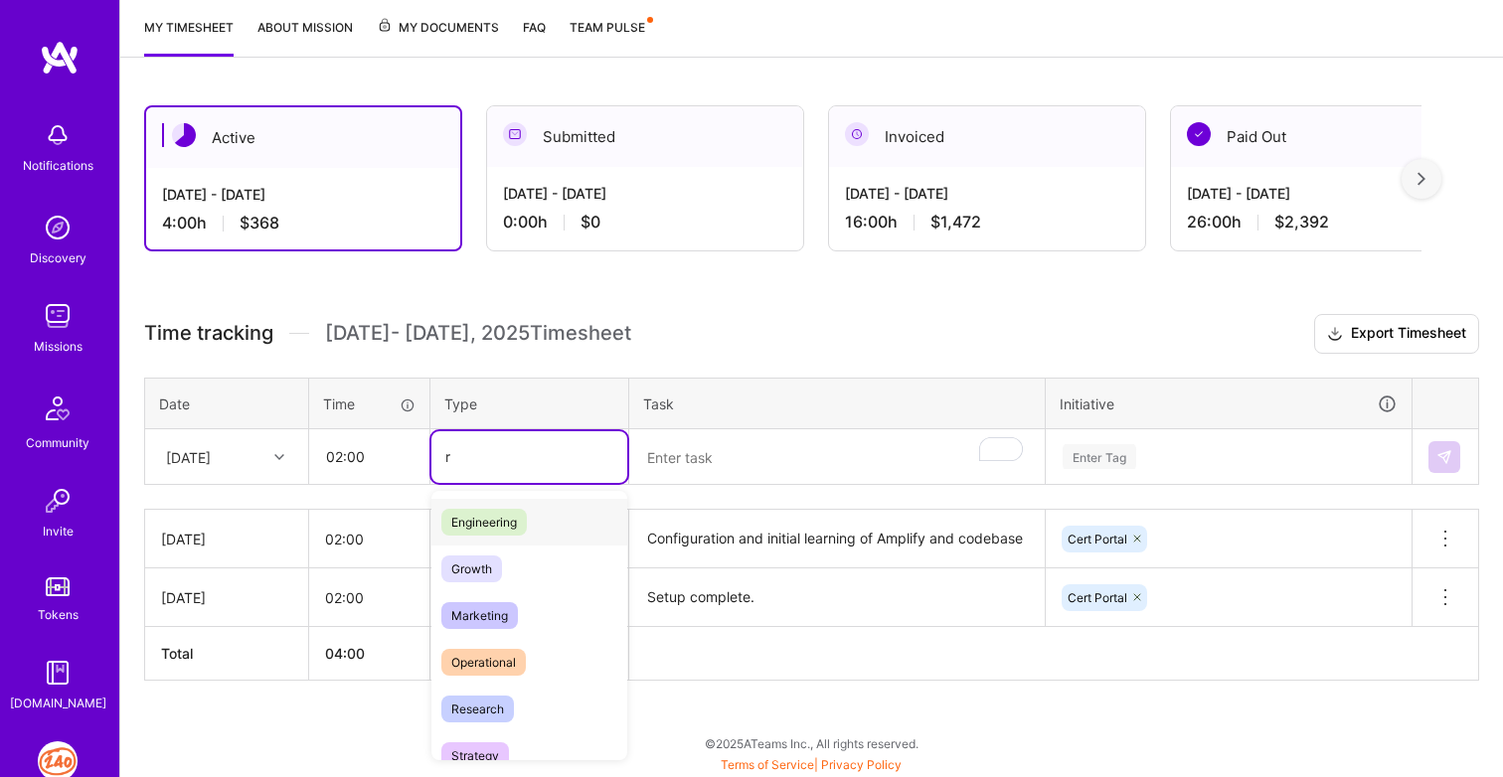
click at [474, 520] on span "Engineering" at bounding box center [483, 522] width 85 height 27
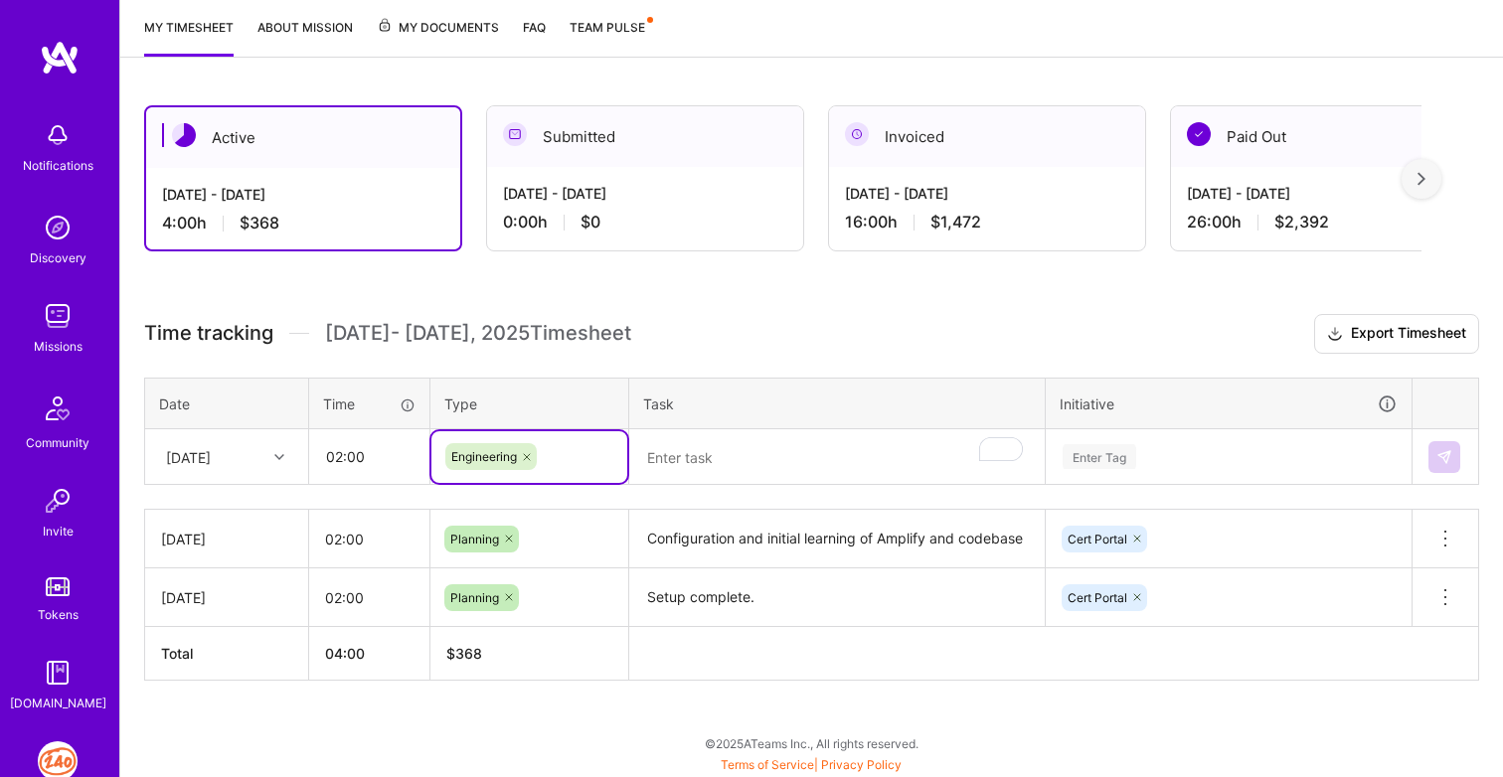
click at [727, 458] on textarea "To enrich screen reader interactions, please activate Accessibility in Grammarl…" at bounding box center [836, 457] width 411 height 53
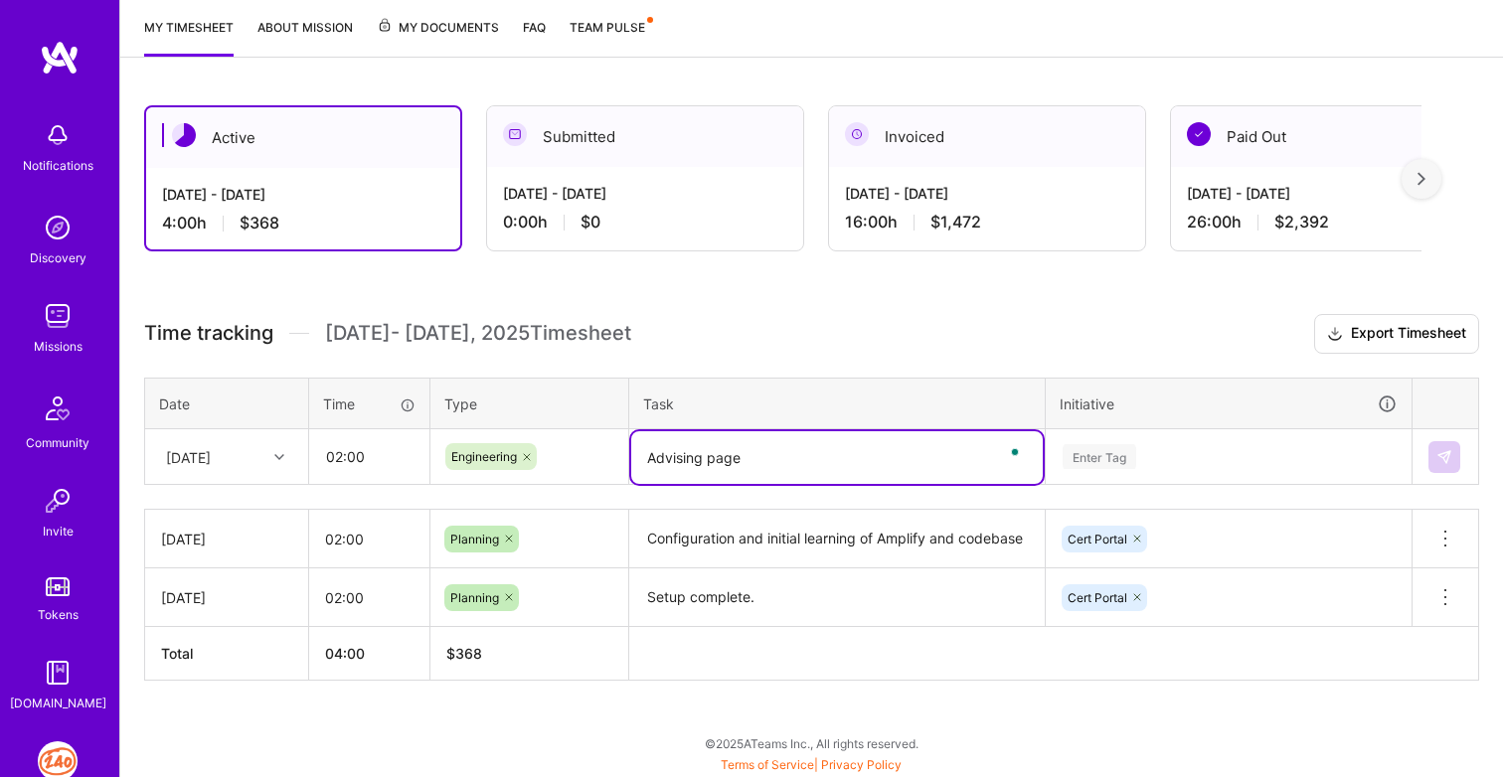
type textarea "Advising page"
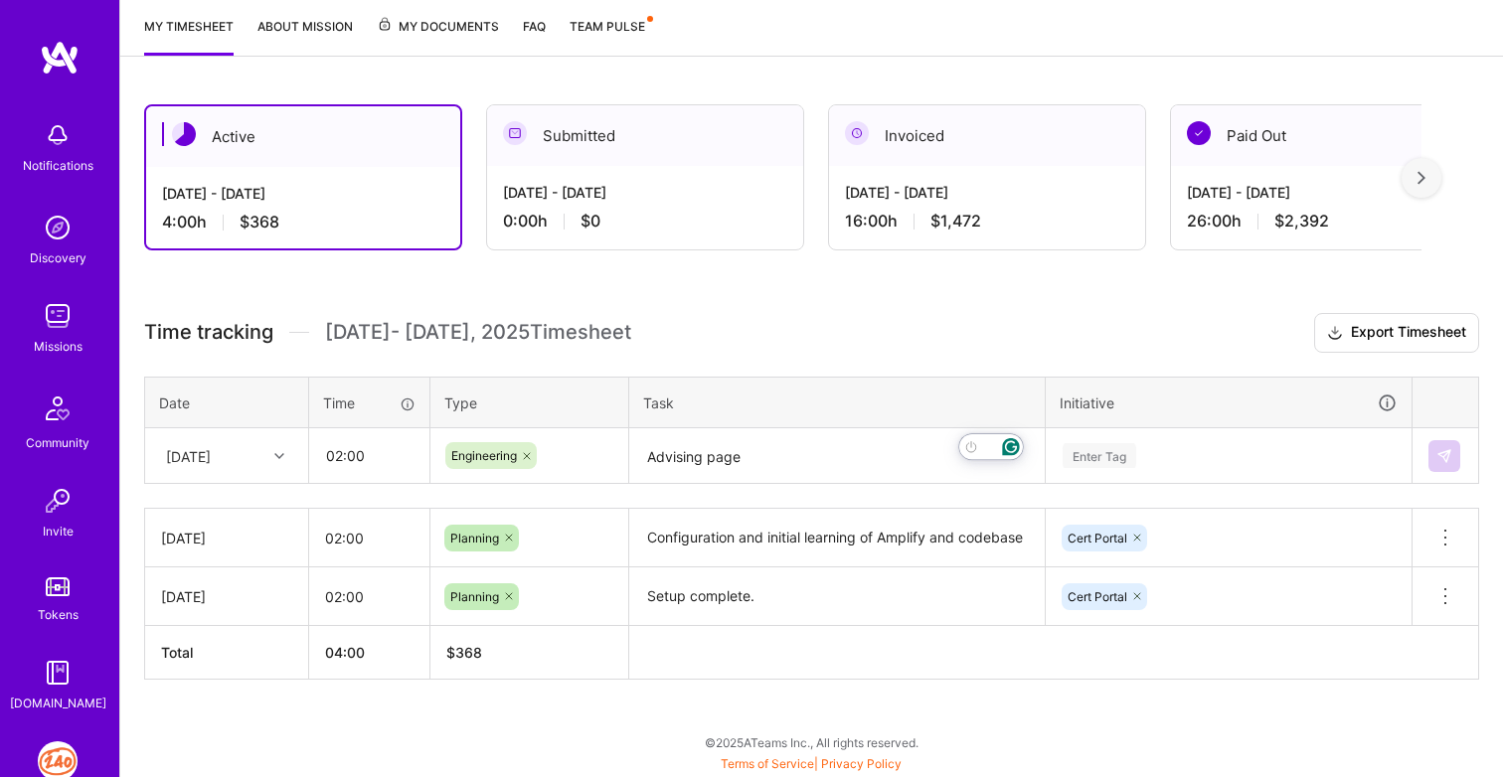
click at [1124, 454] on div "Enter Tag" at bounding box center [1229, 456] width 364 height 52
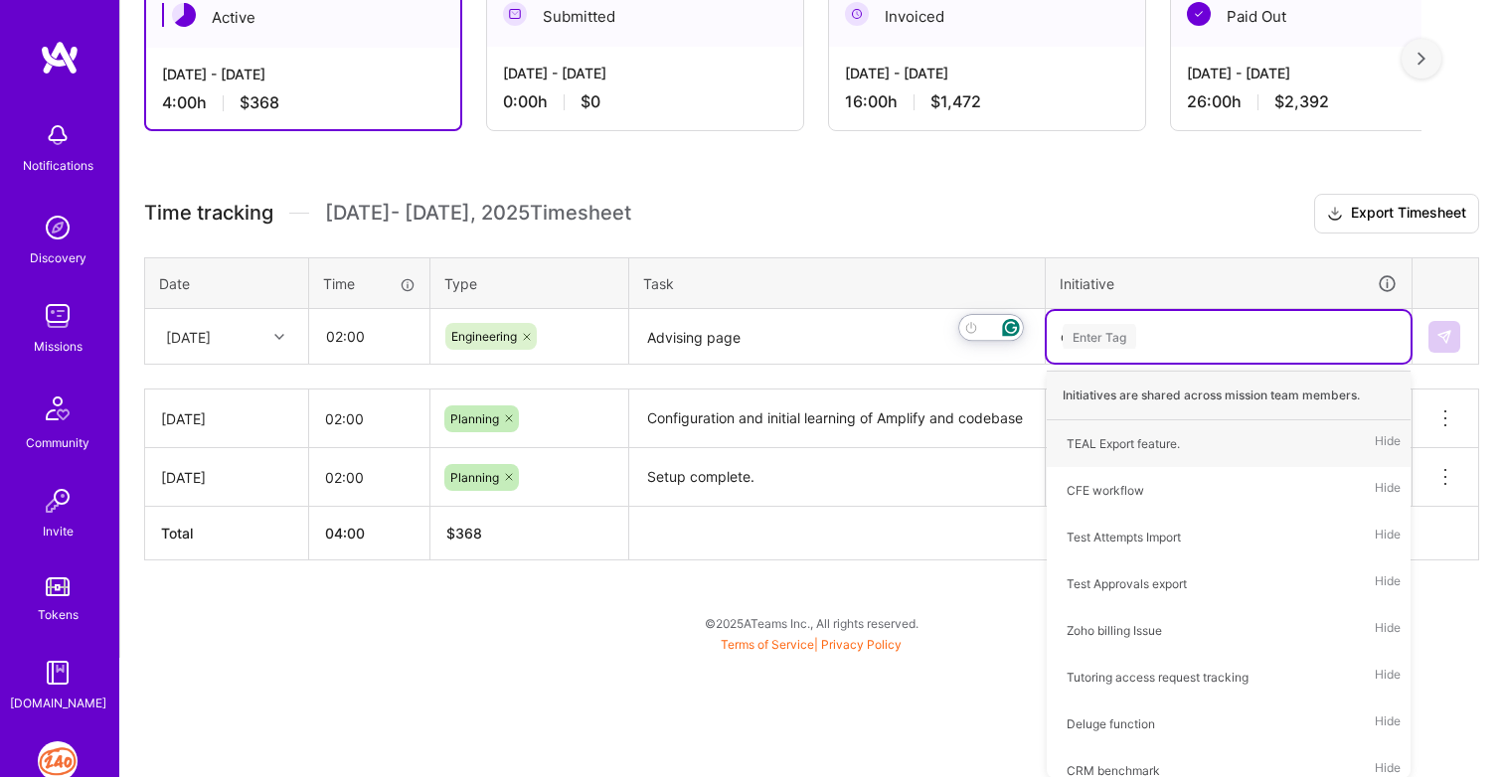
scroll to position [260, 0]
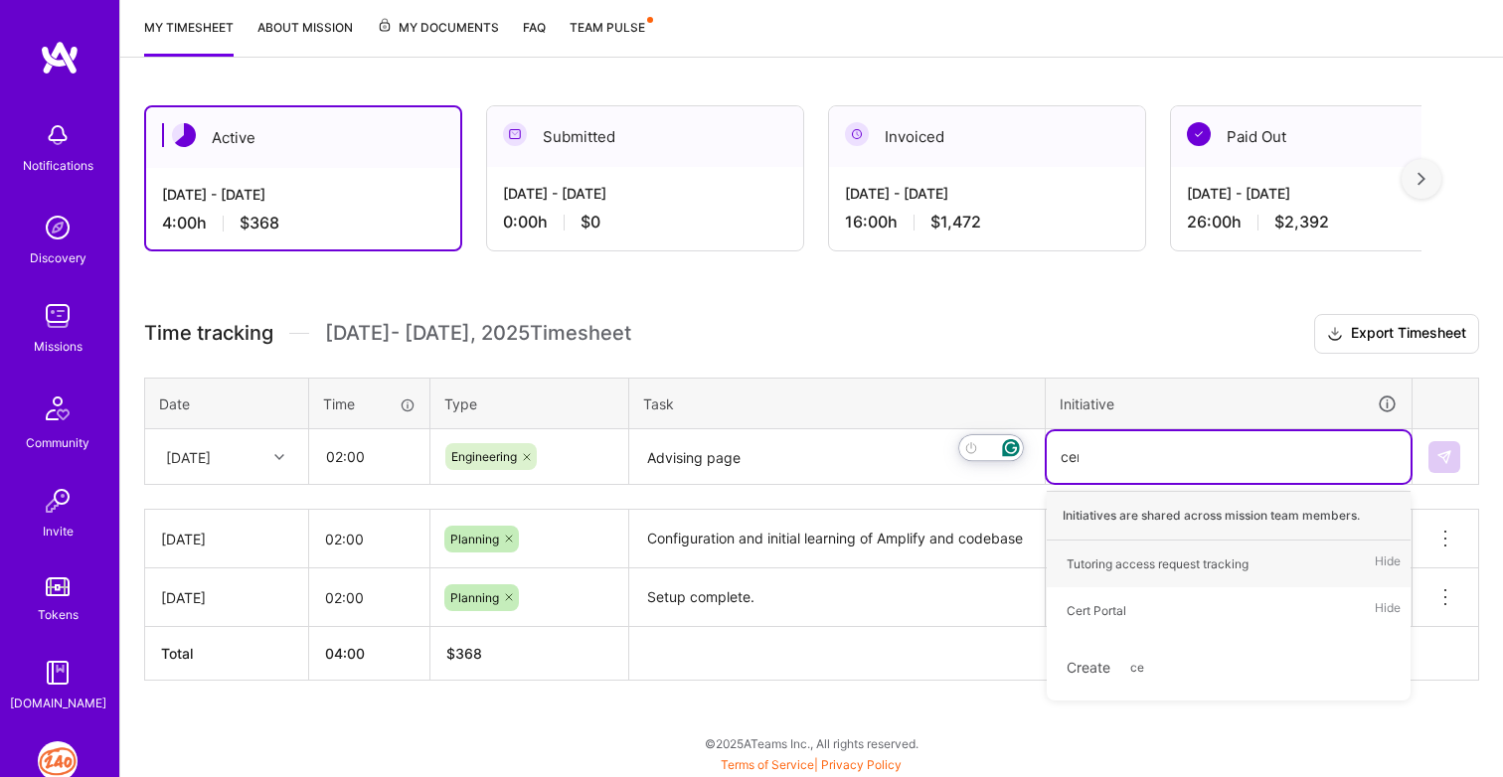
type input "cert"
click at [1108, 565] on div "Cert Portal" at bounding box center [1096, 564] width 60 height 21
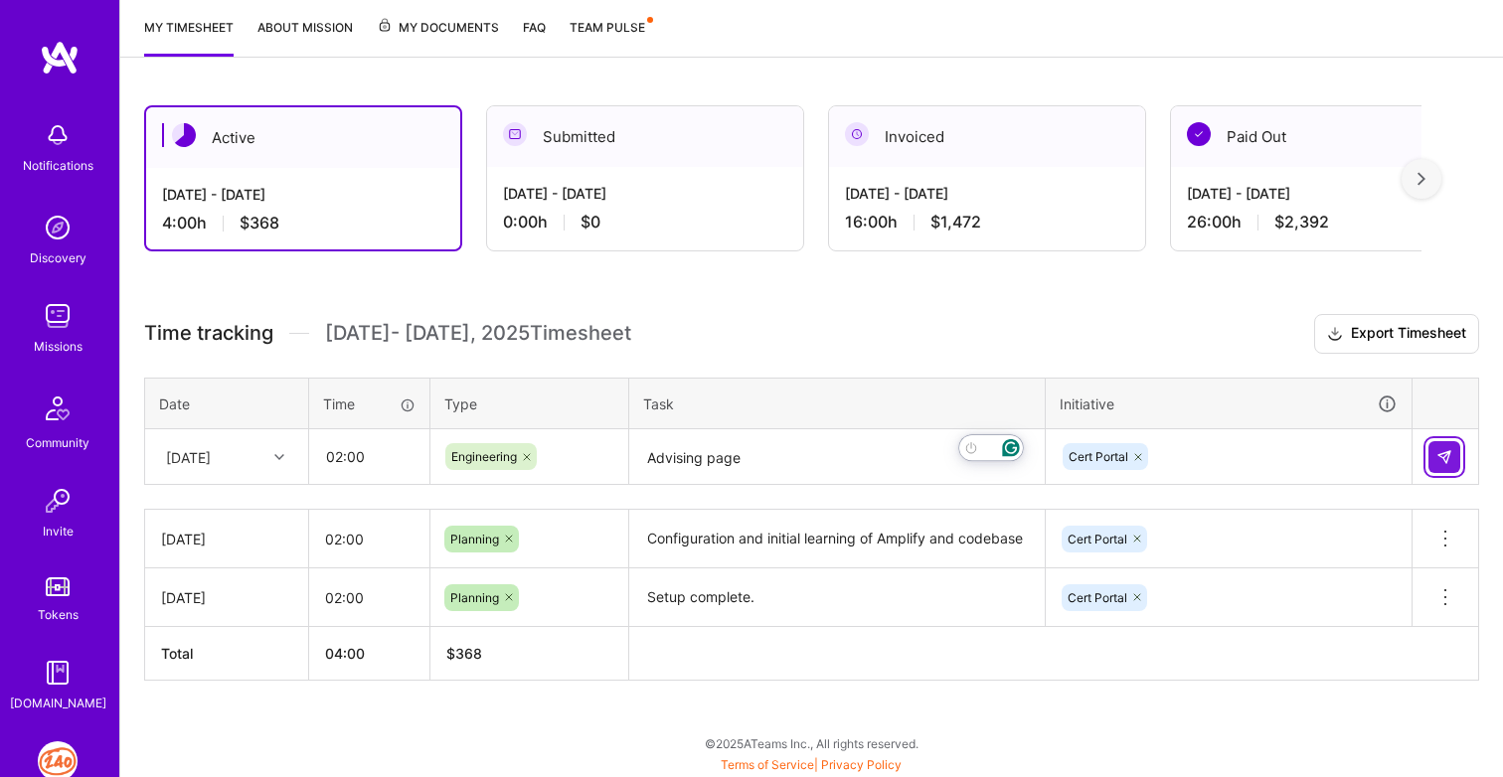
click at [1439, 462] on img at bounding box center [1444, 457] width 16 height 16
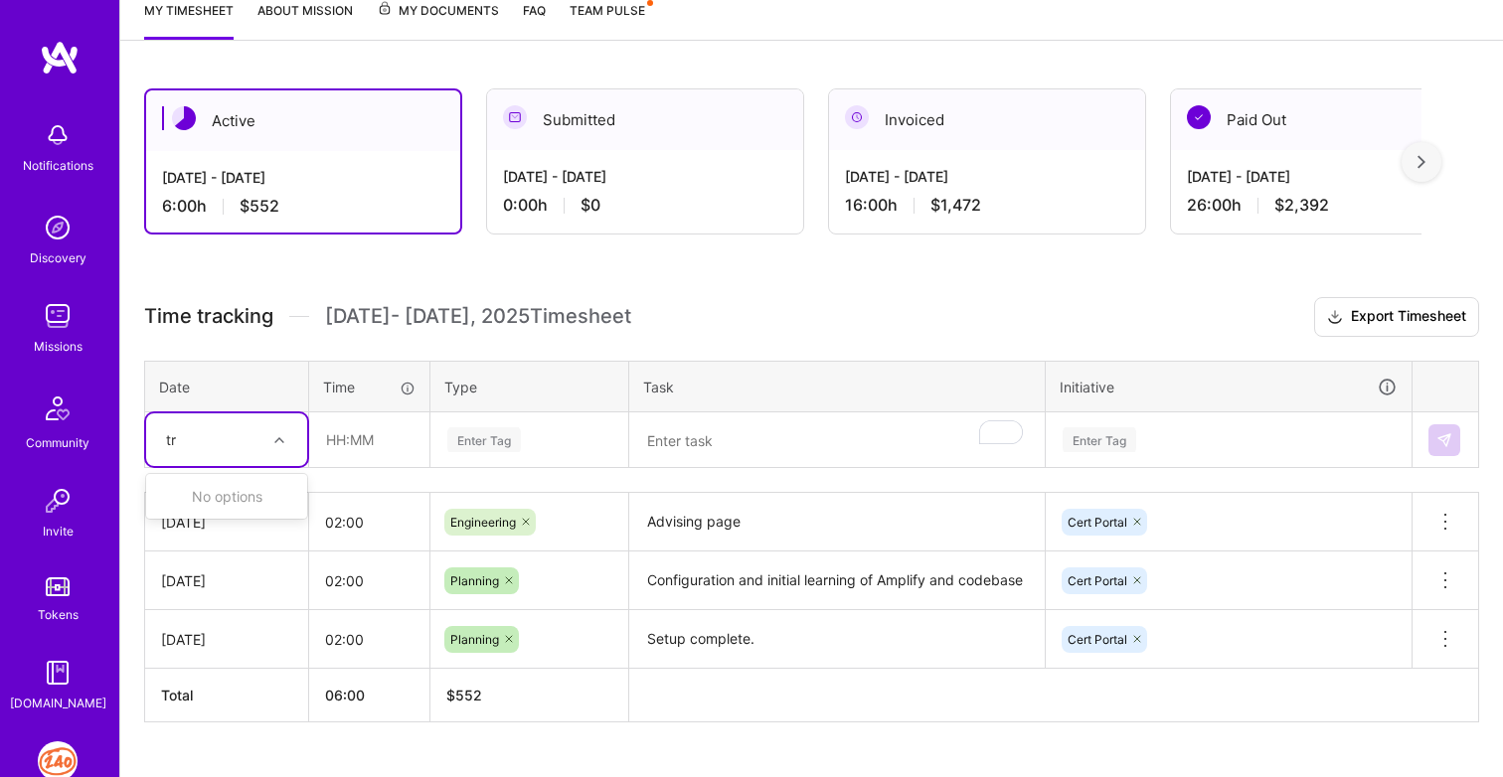
scroll to position [279, 0]
type input "true"
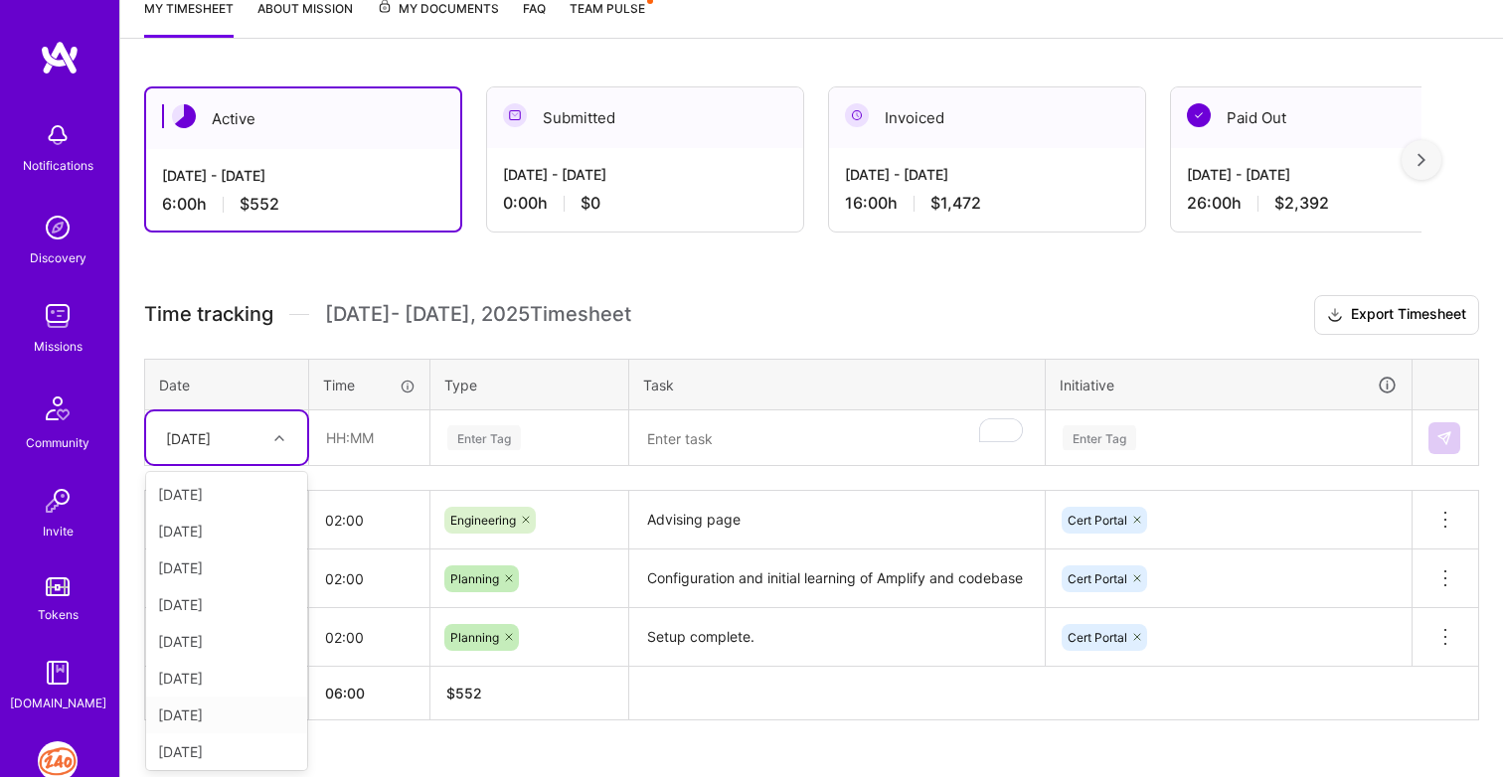
click at [218, 714] on div "[DATE]" at bounding box center [226, 715] width 161 height 37
click at [368, 450] on input "text" at bounding box center [369, 437] width 118 height 53
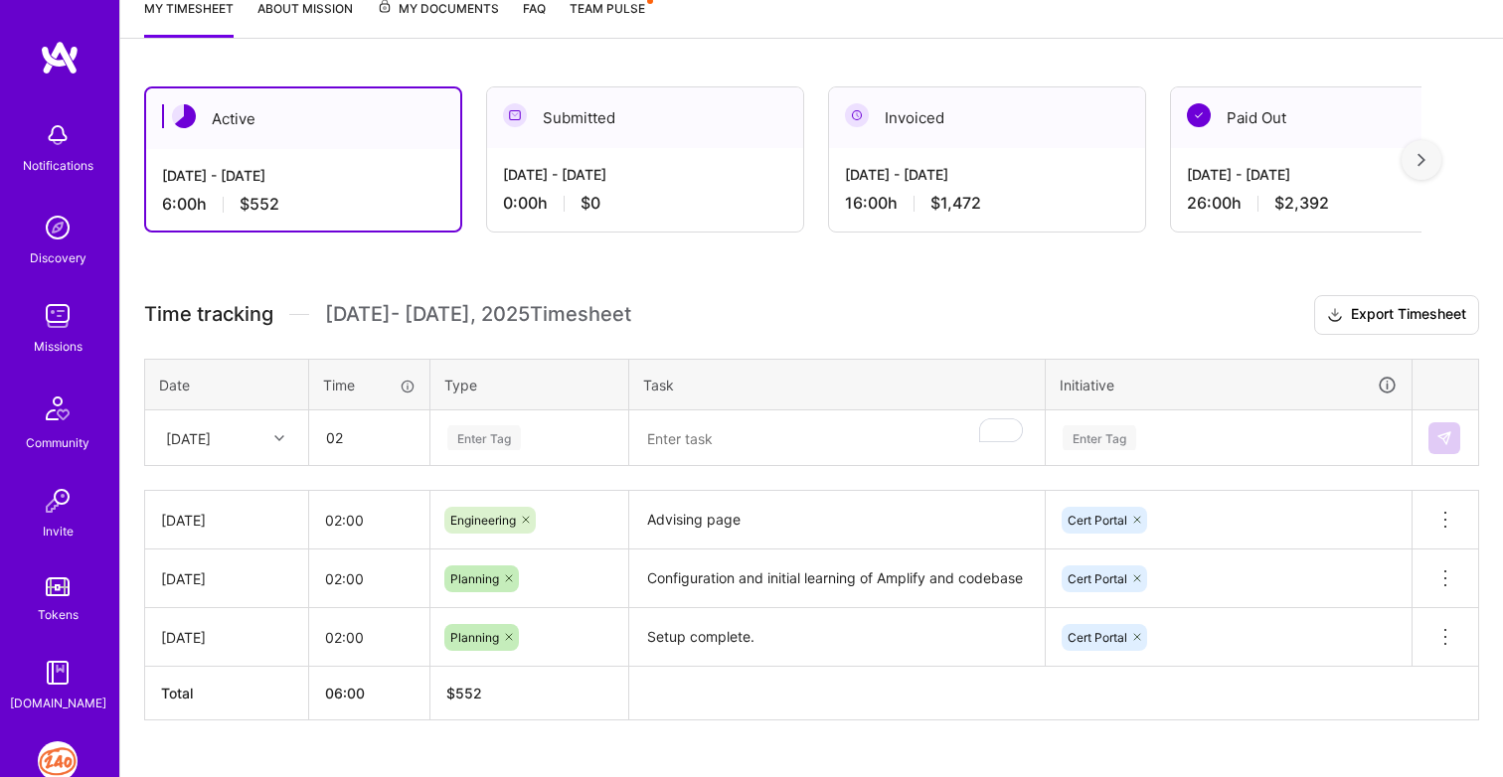
type input "02:00"
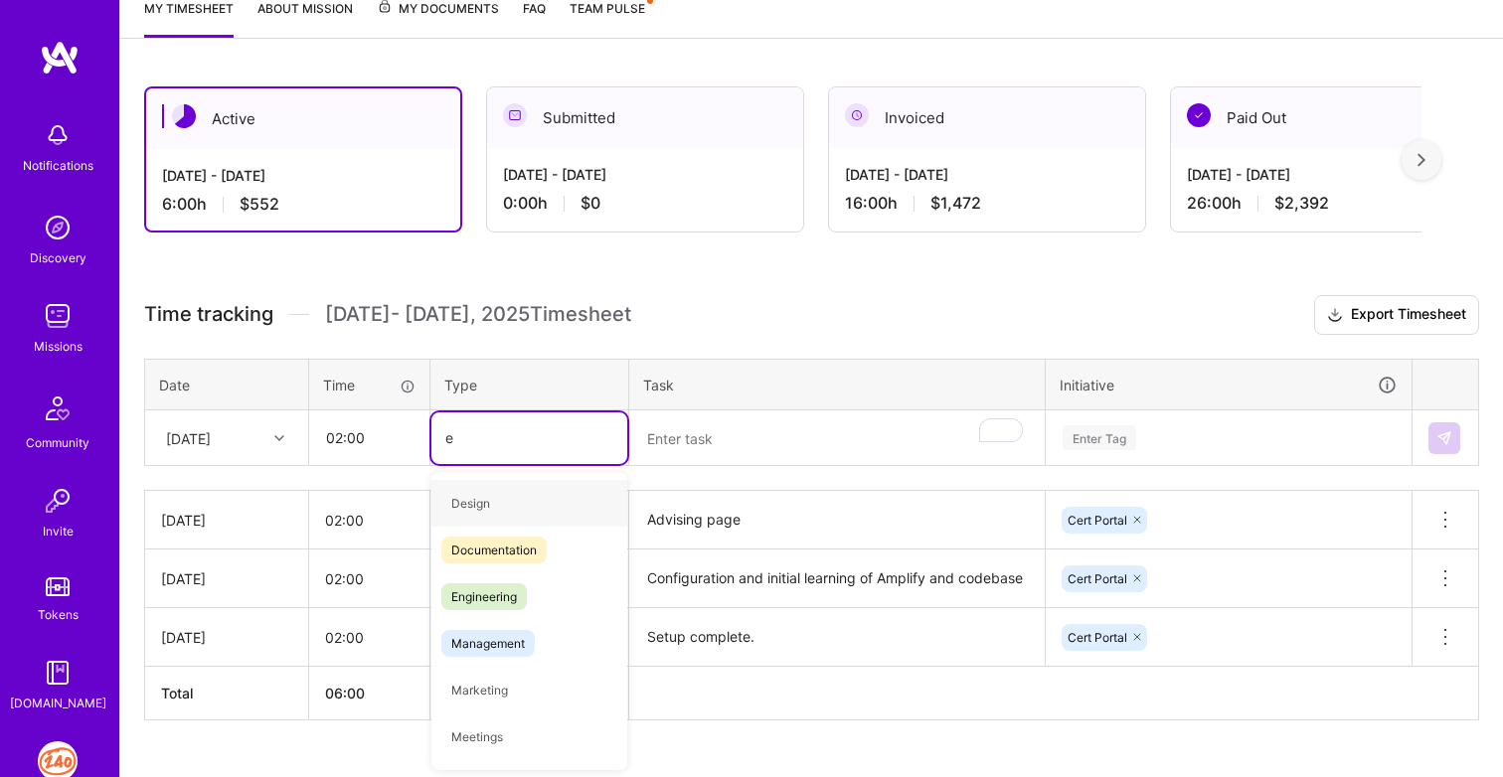
type input "en"
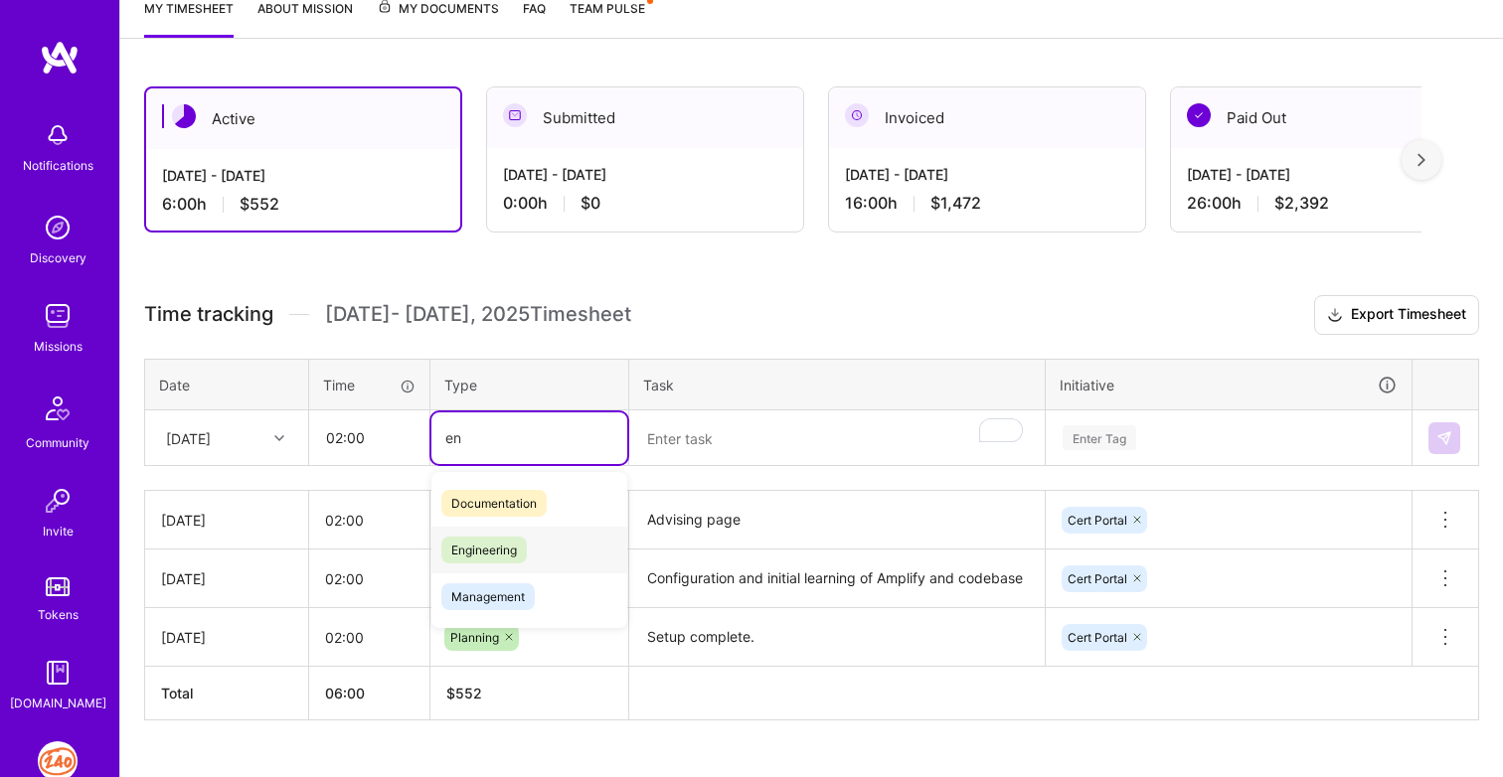
click at [503, 552] on span "Engineering" at bounding box center [483, 550] width 85 height 27
click at [741, 449] on textarea "To enrich screen reader interactions, please activate Accessibility in Grammarl…" at bounding box center [836, 438] width 411 height 53
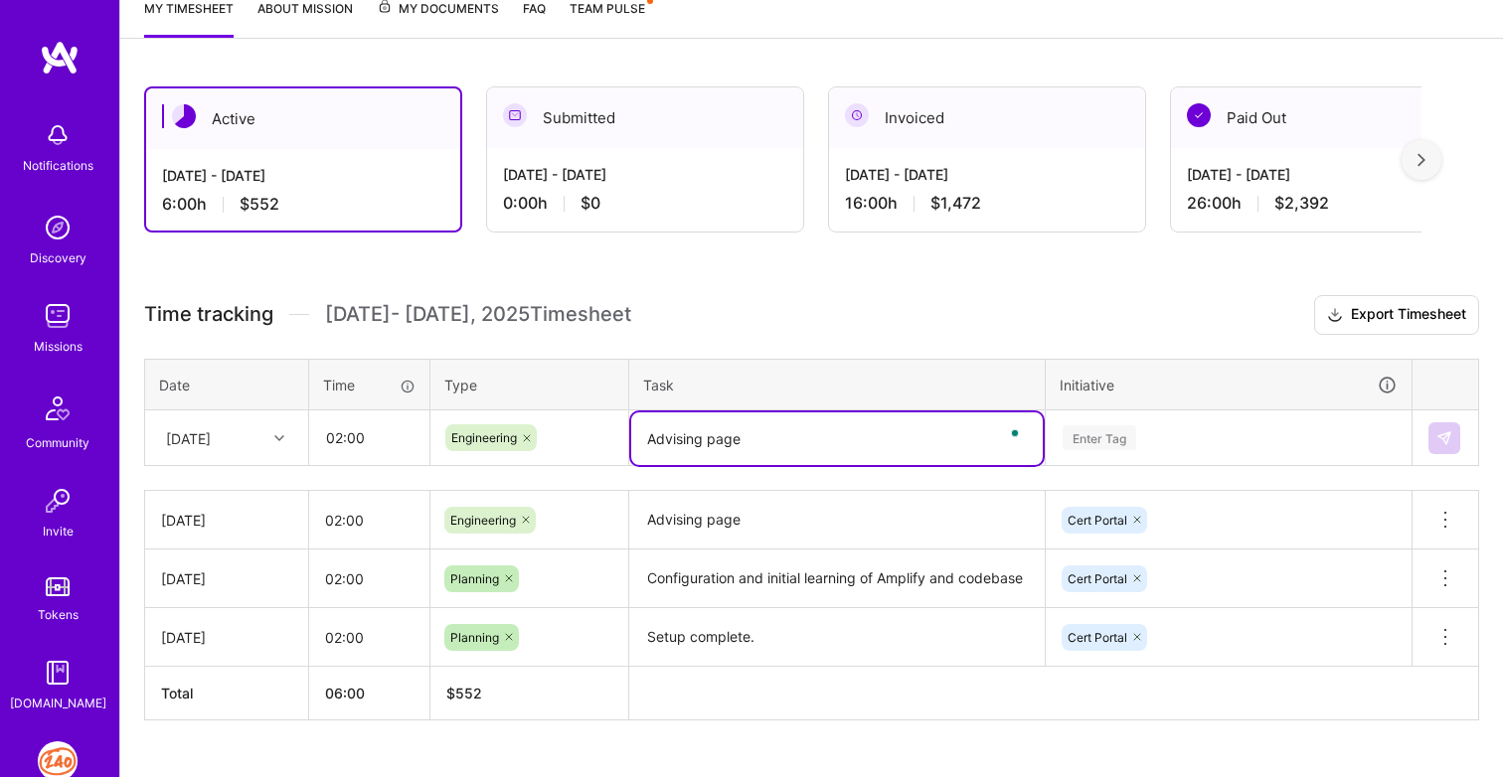
type textarea "Advising page"
click at [1114, 437] on div "Enter Tag" at bounding box center [1229, 438] width 364 height 52
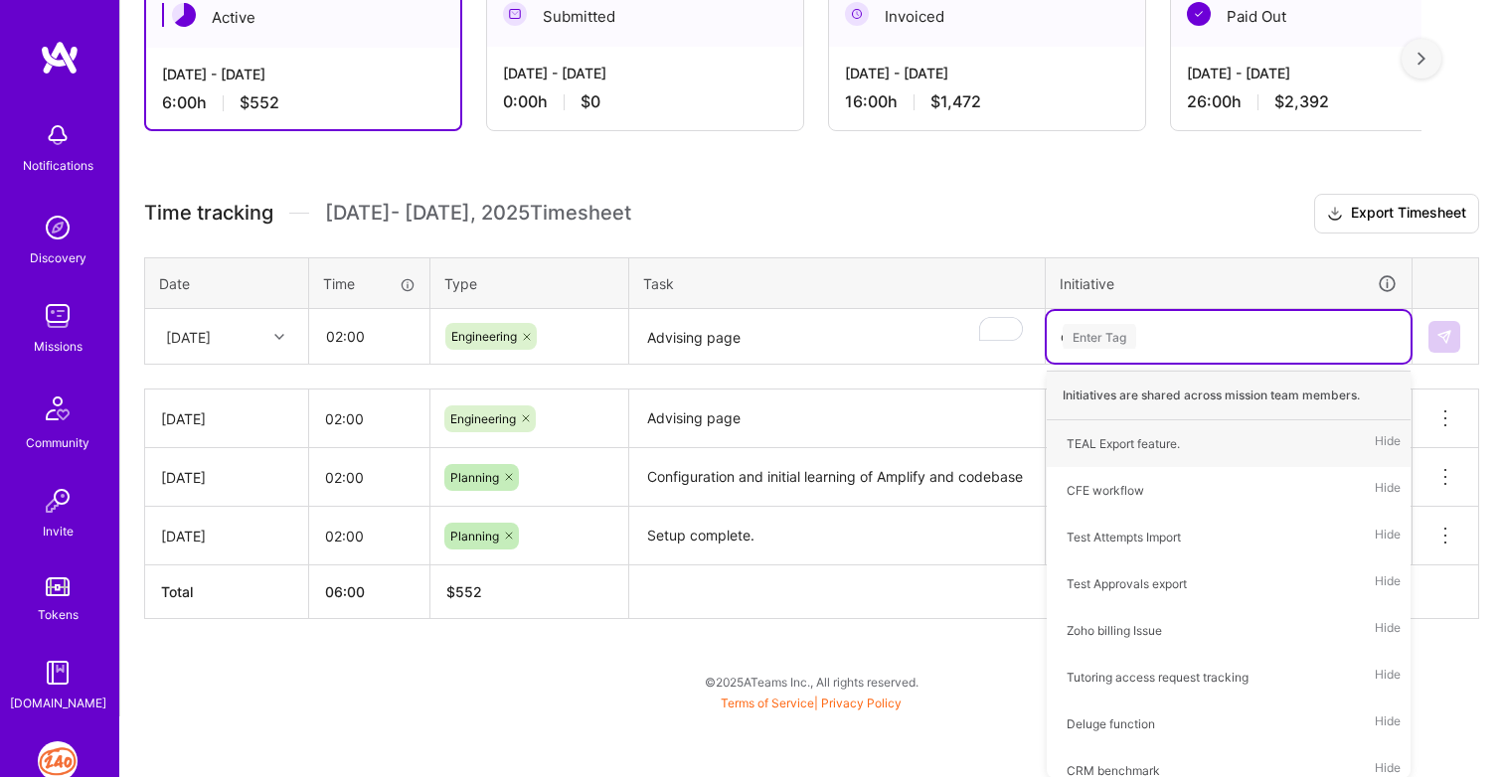
scroll to position [319, 0]
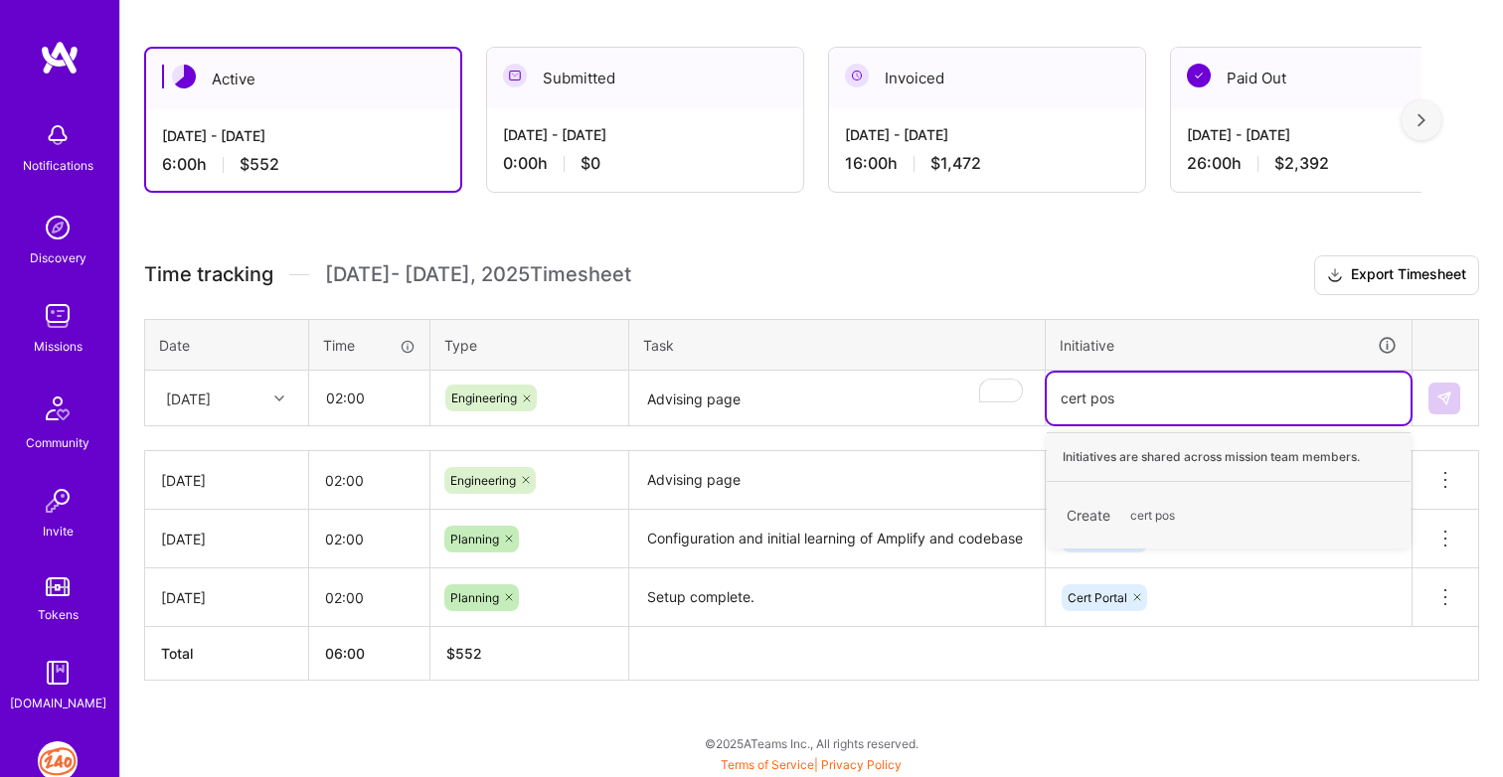
type input "cert po"
click at [1110, 506] on div "Cert Portal" at bounding box center [1096, 505] width 60 height 21
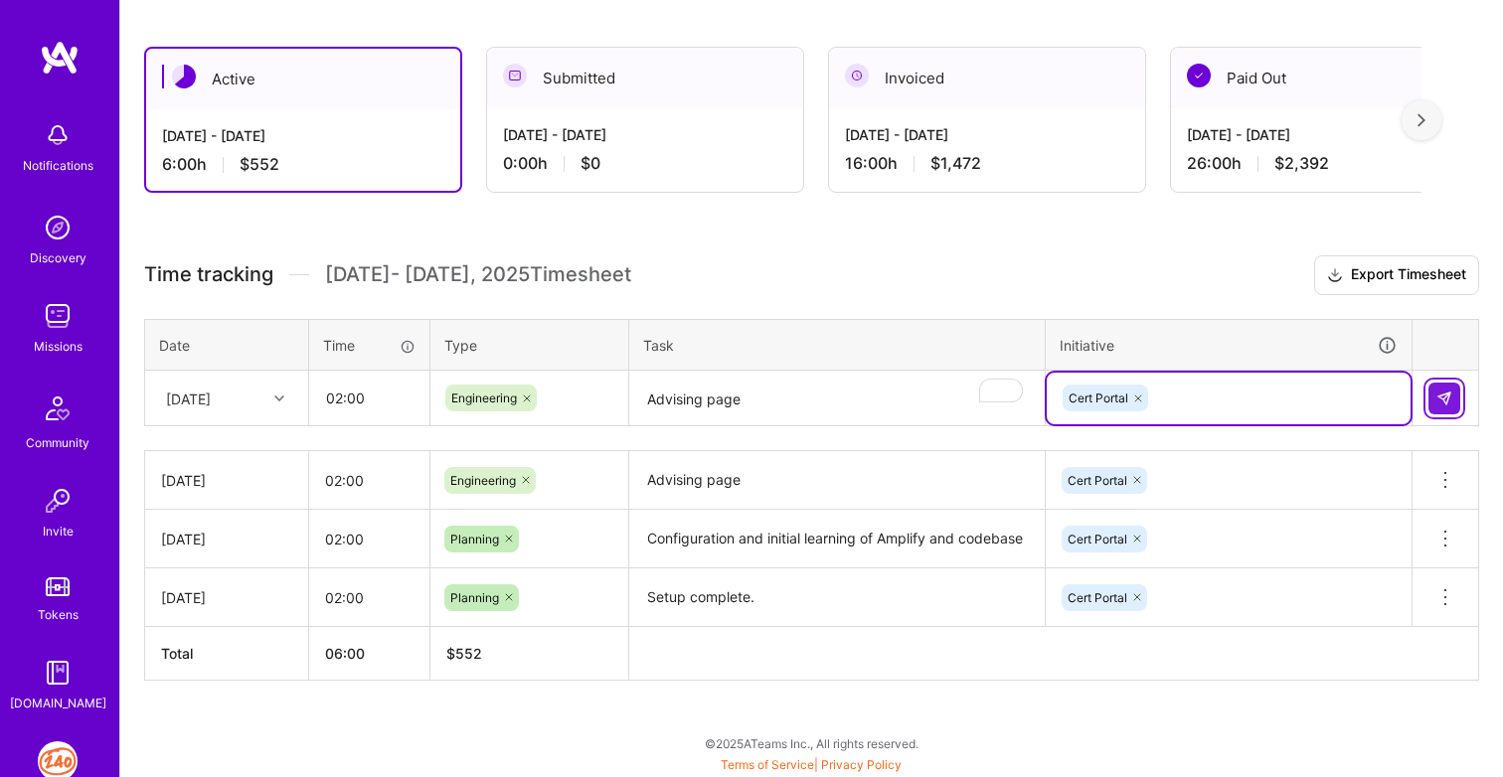
click at [1441, 399] on img at bounding box center [1444, 399] width 16 height 16
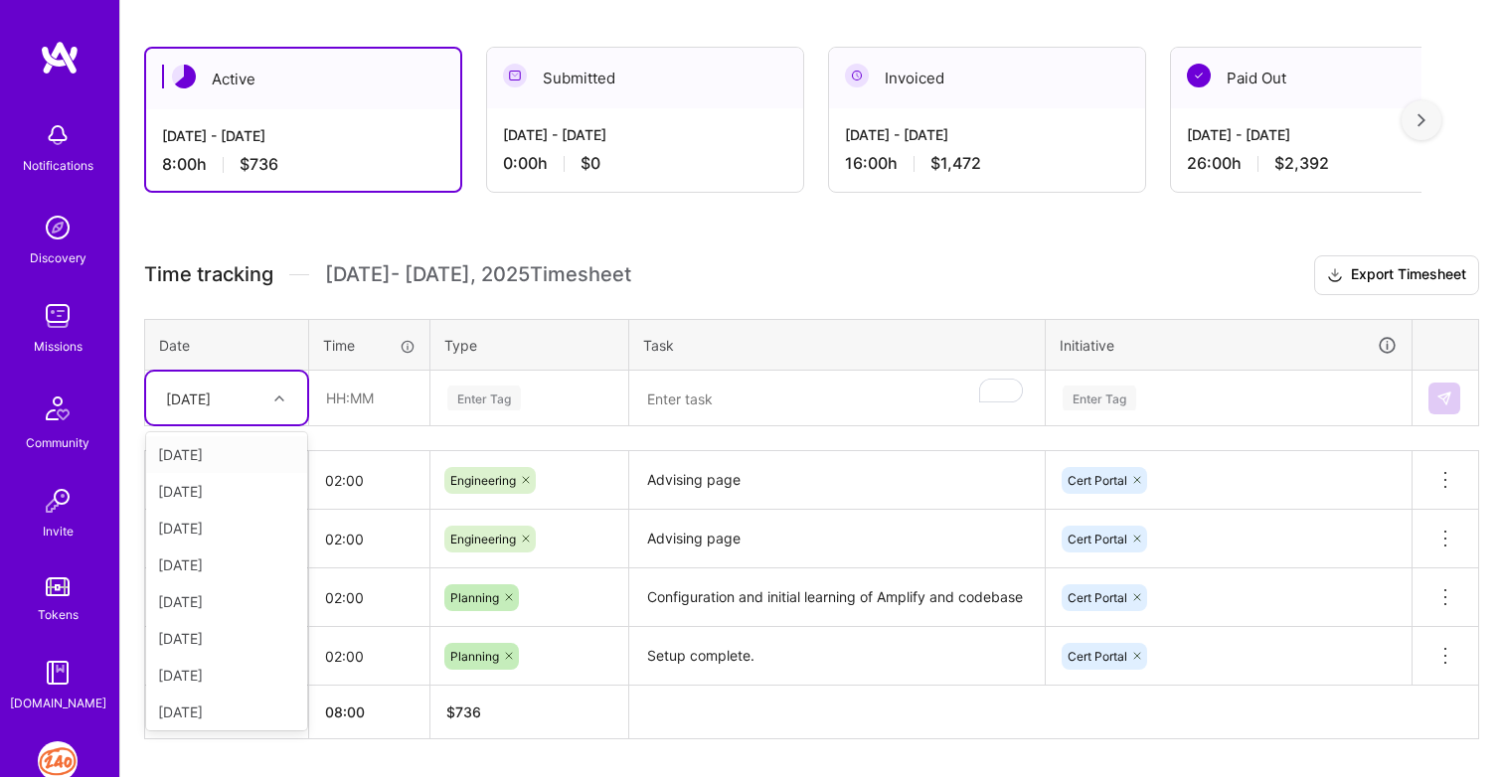
click at [211, 404] on div "[DATE]" at bounding box center [188, 398] width 45 height 21
click at [211, 670] on div "[DATE]" at bounding box center [226, 671] width 161 height 37
click at [351, 408] on input "text" at bounding box center [369, 398] width 118 height 53
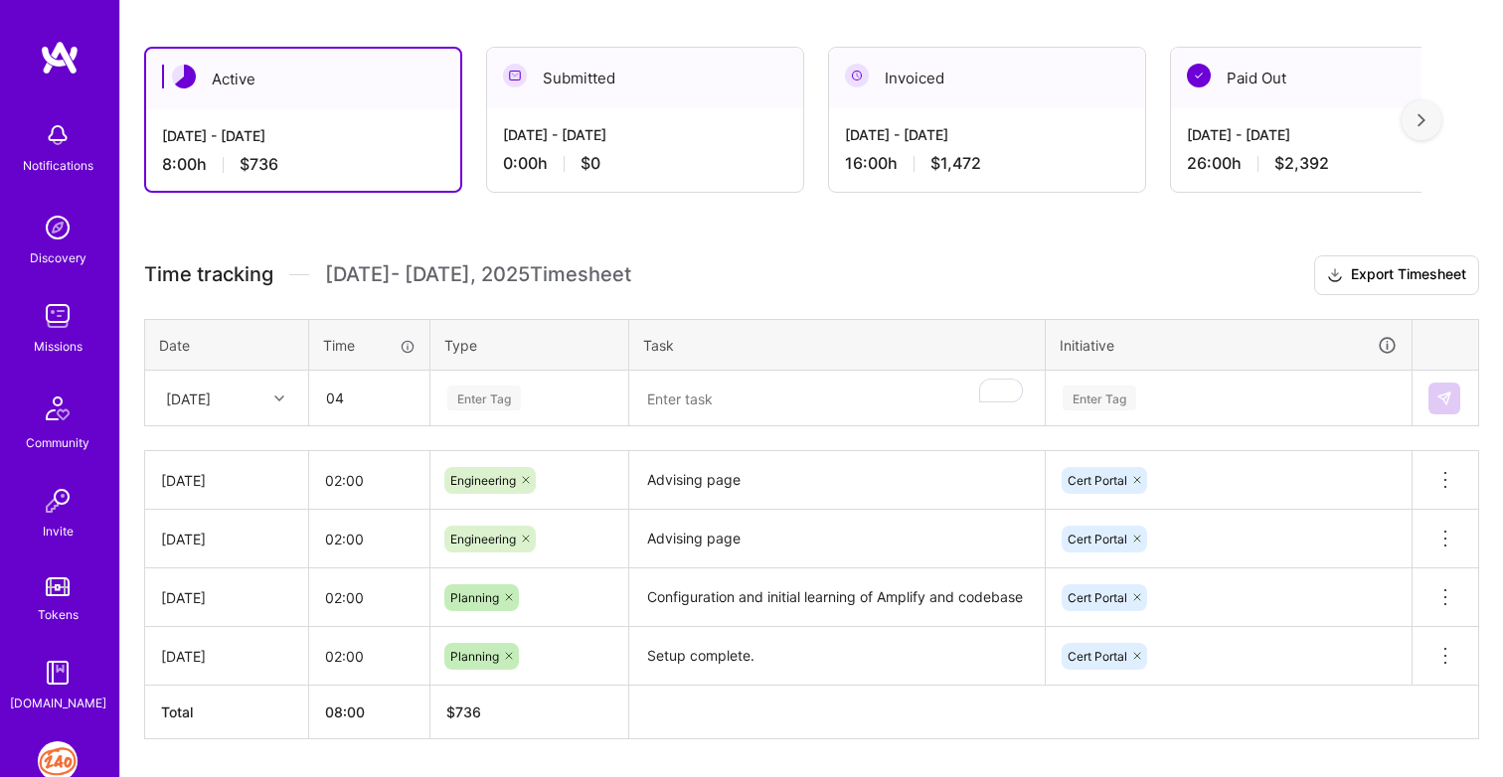
type input "04:00"
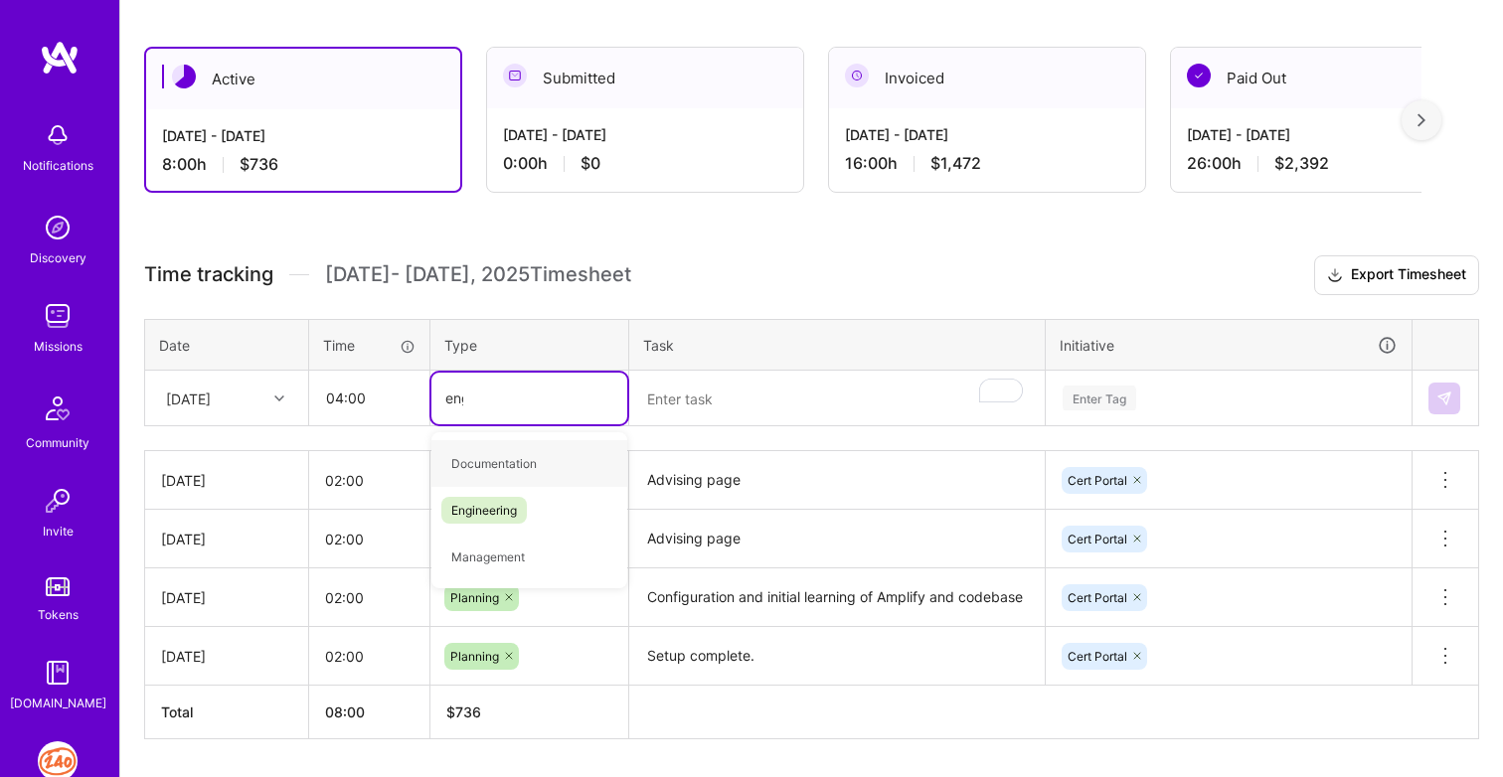
type input "engi"
click at [495, 473] on span "Engineering" at bounding box center [483, 463] width 85 height 27
click at [719, 403] on textarea "To enrich screen reader interactions, please activate Accessibility in Grammarl…" at bounding box center [836, 399] width 411 height 53
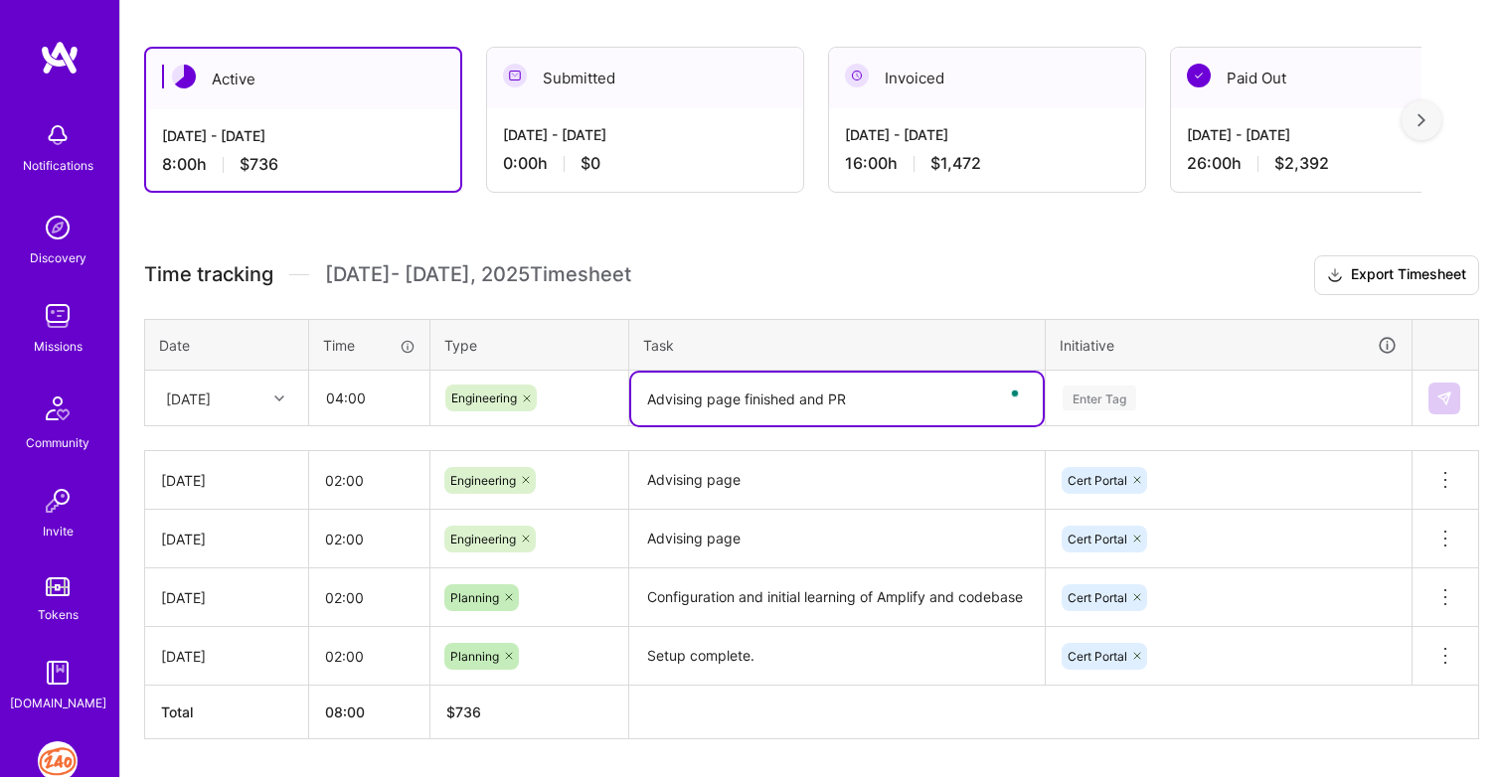
type textarea "Advising page finished and PR"
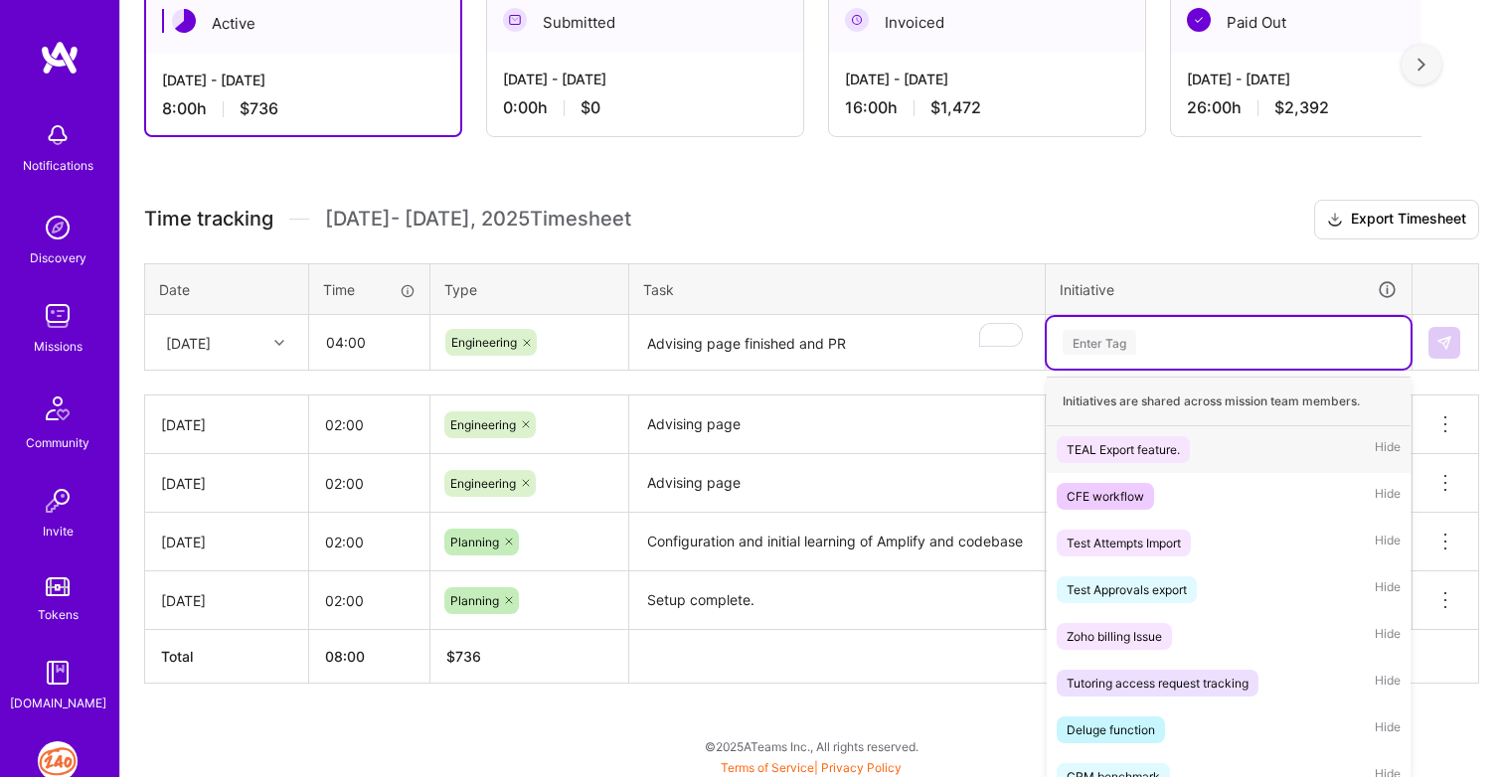
click at [1105, 369] on div "option Cert Portal, selected. option TEAL Export feature. focused, 1 of 9. 9 re…" at bounding box center [1229, 343] width 364 height 52
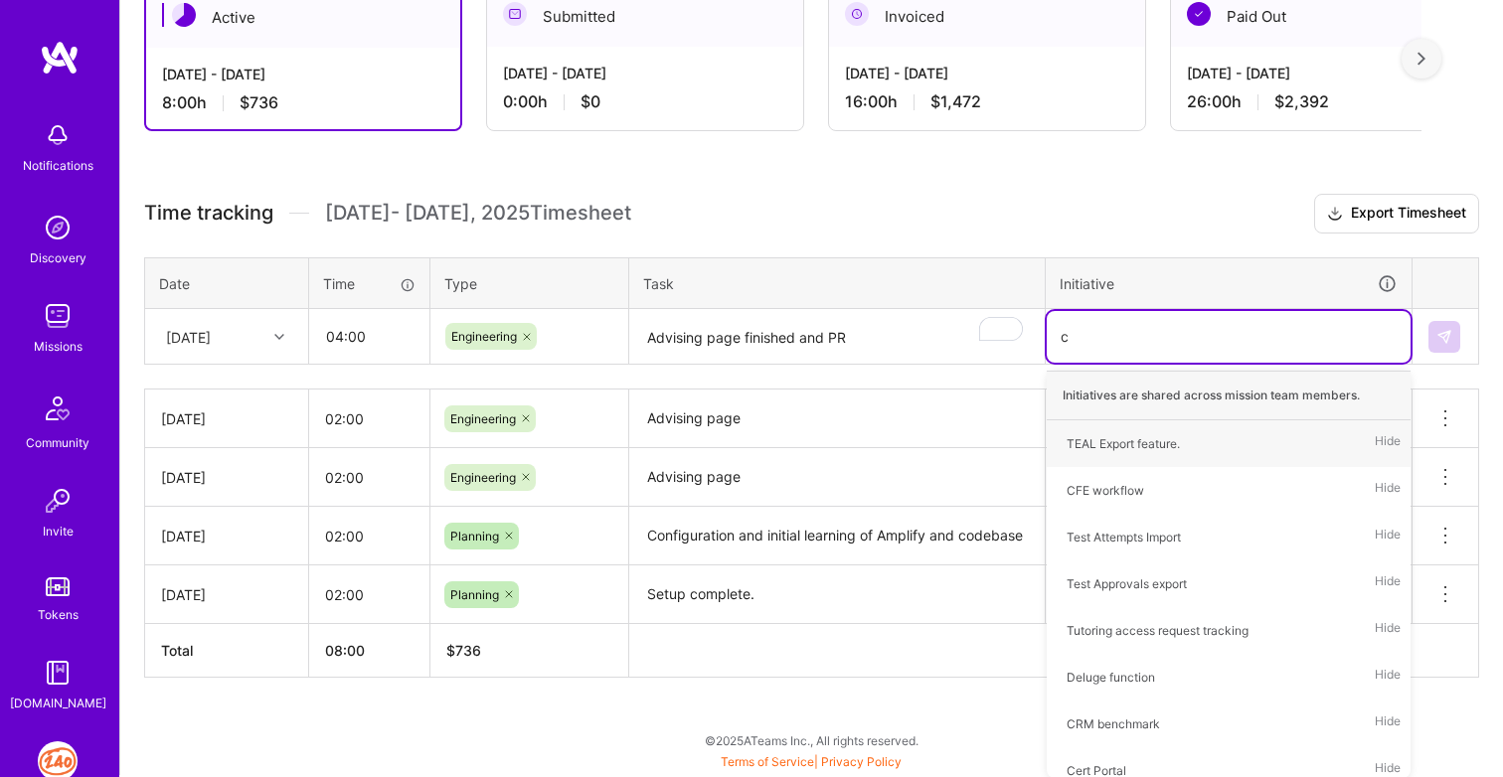
scroll to position [378, 0]
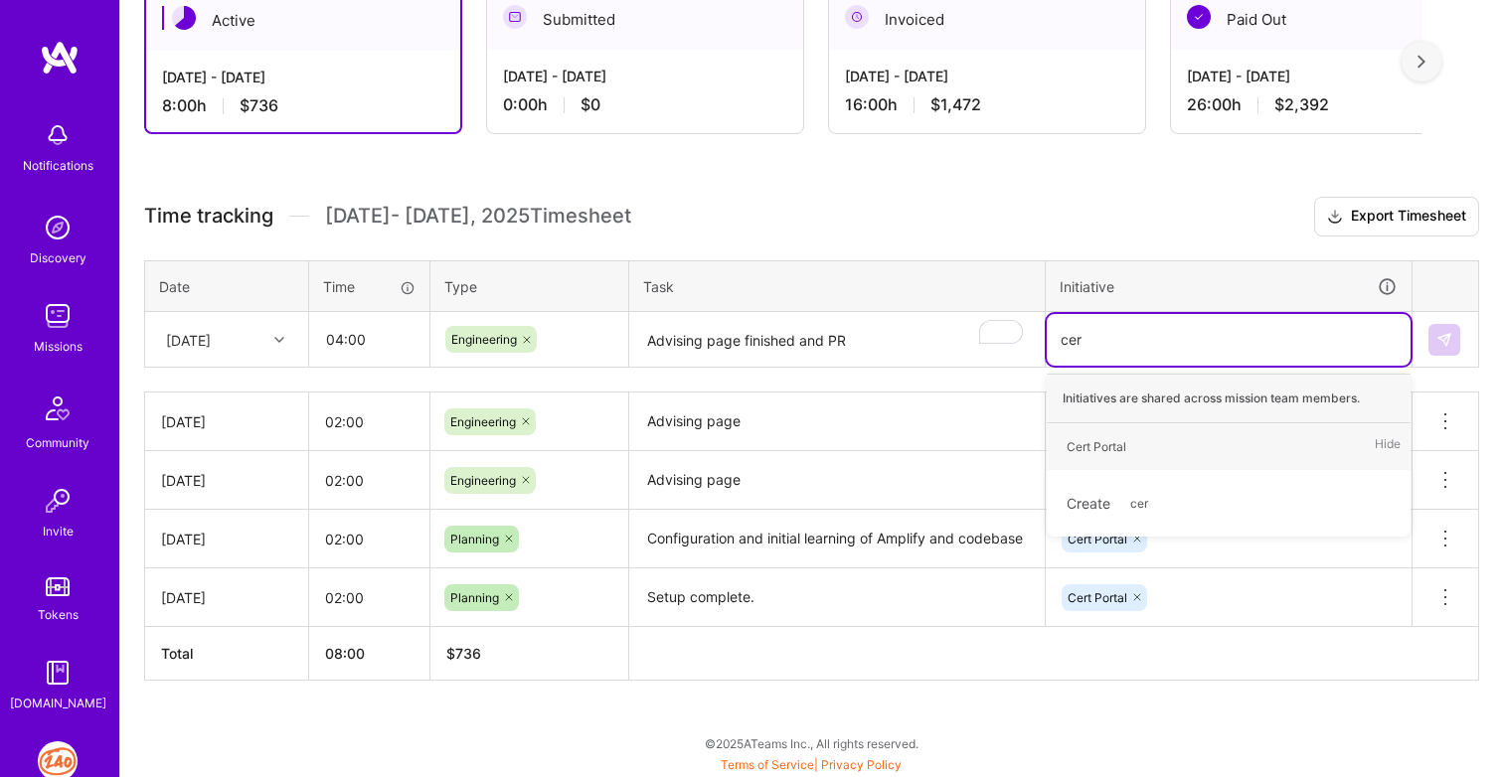
type input "cert"
click at [1113, 442] on div "Cert Portal" at bounding box center [1096, 446] width 60 height 21
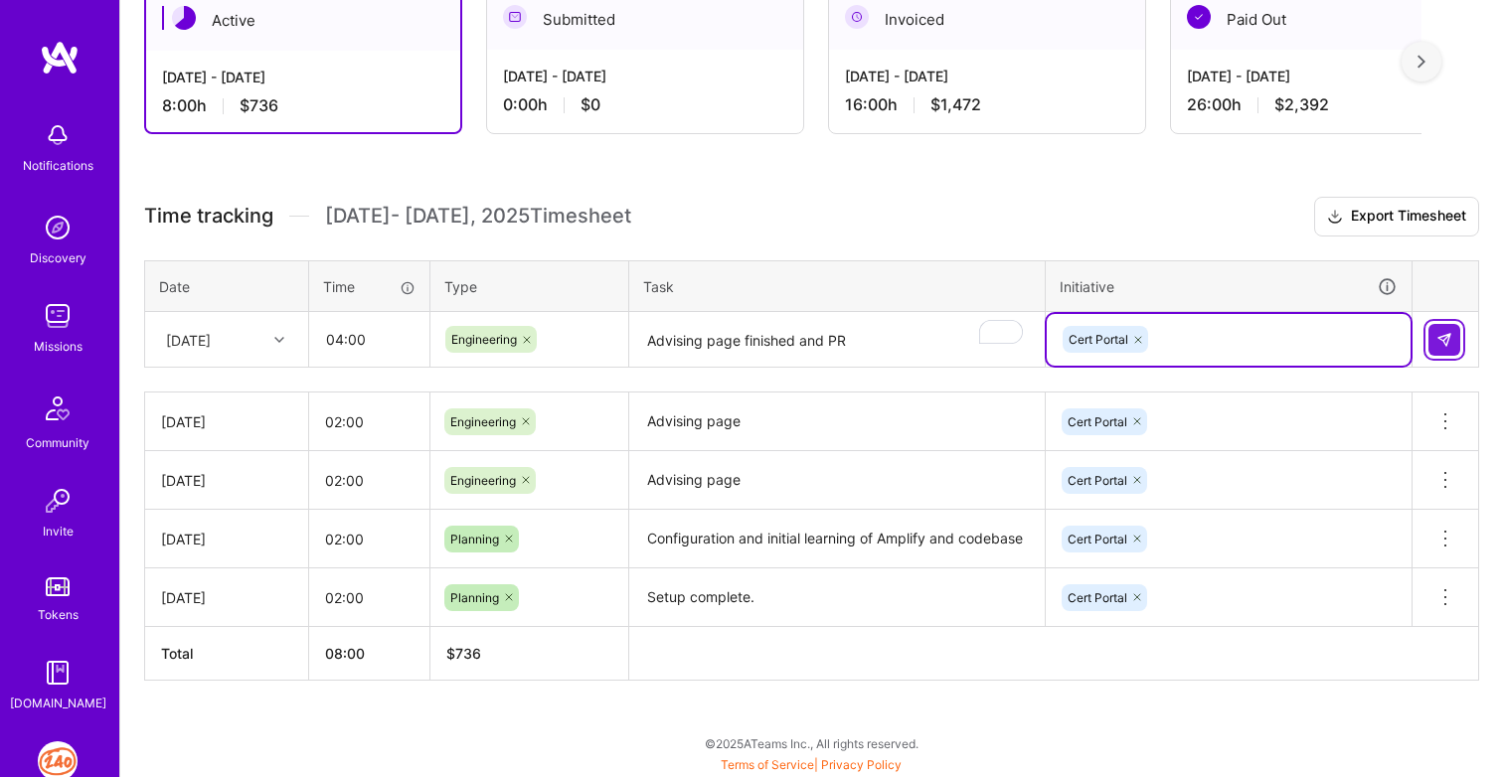
click at [1442, 339] on img at bounding box center [1444, 340] width 16 height 16
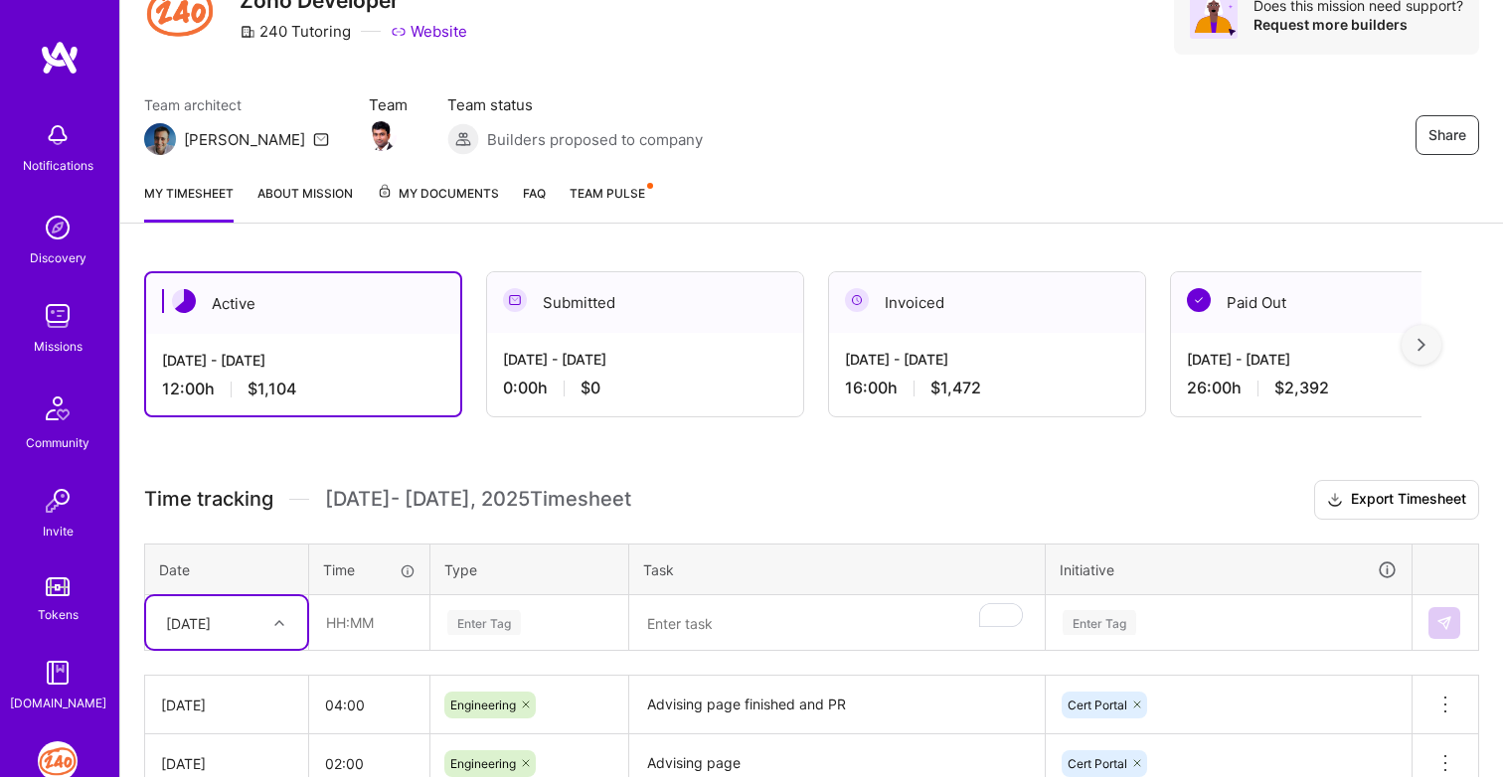
scroll to position [90, 0]
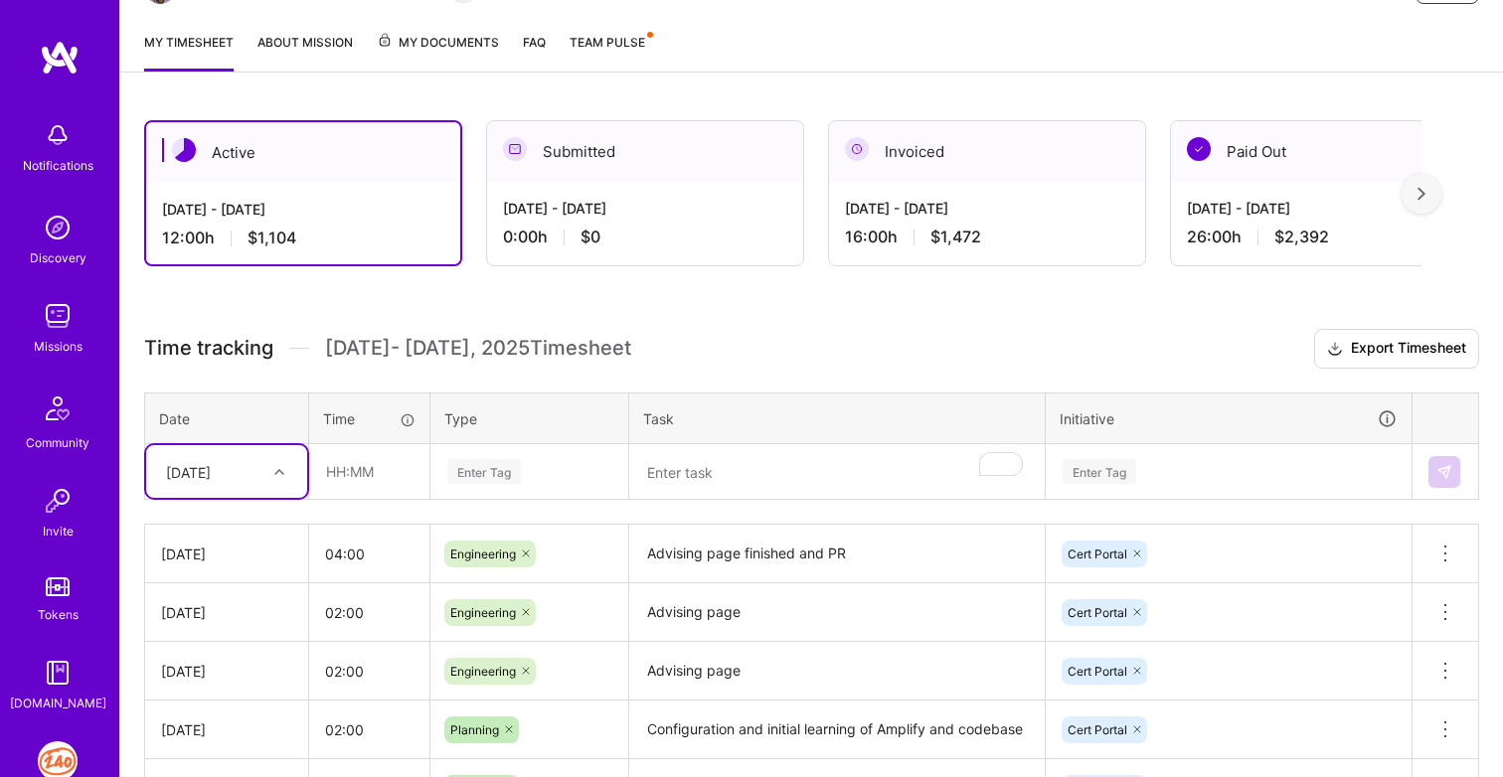
click at [200, 498] on div "option [DATE], selected. Select is focused ,type to refine list, press Down to …" at bounding box center [226, 471] width 161 height 53
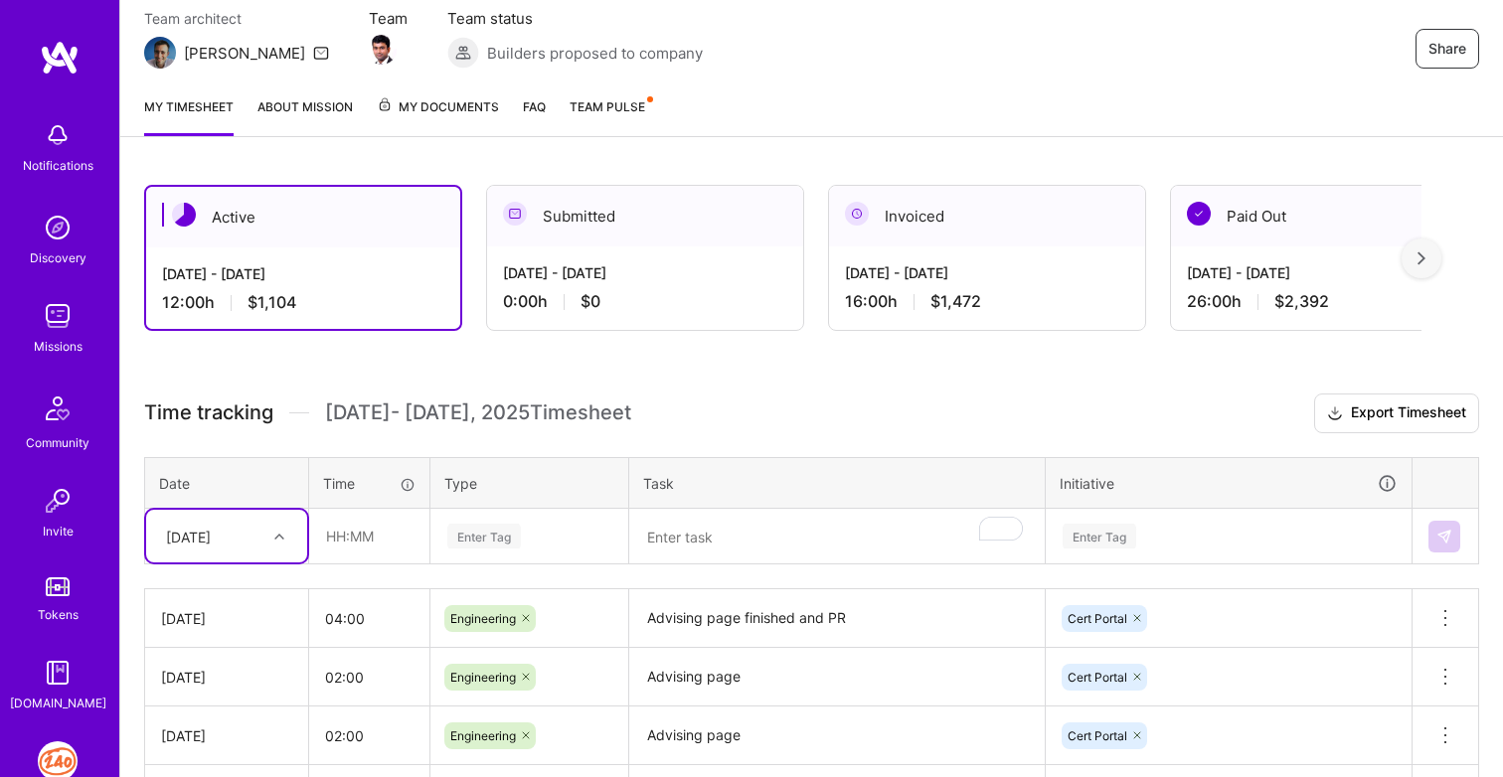
scroll to position [0, 0]
